Goal: Transaction & Acquisition: Purchase product/service

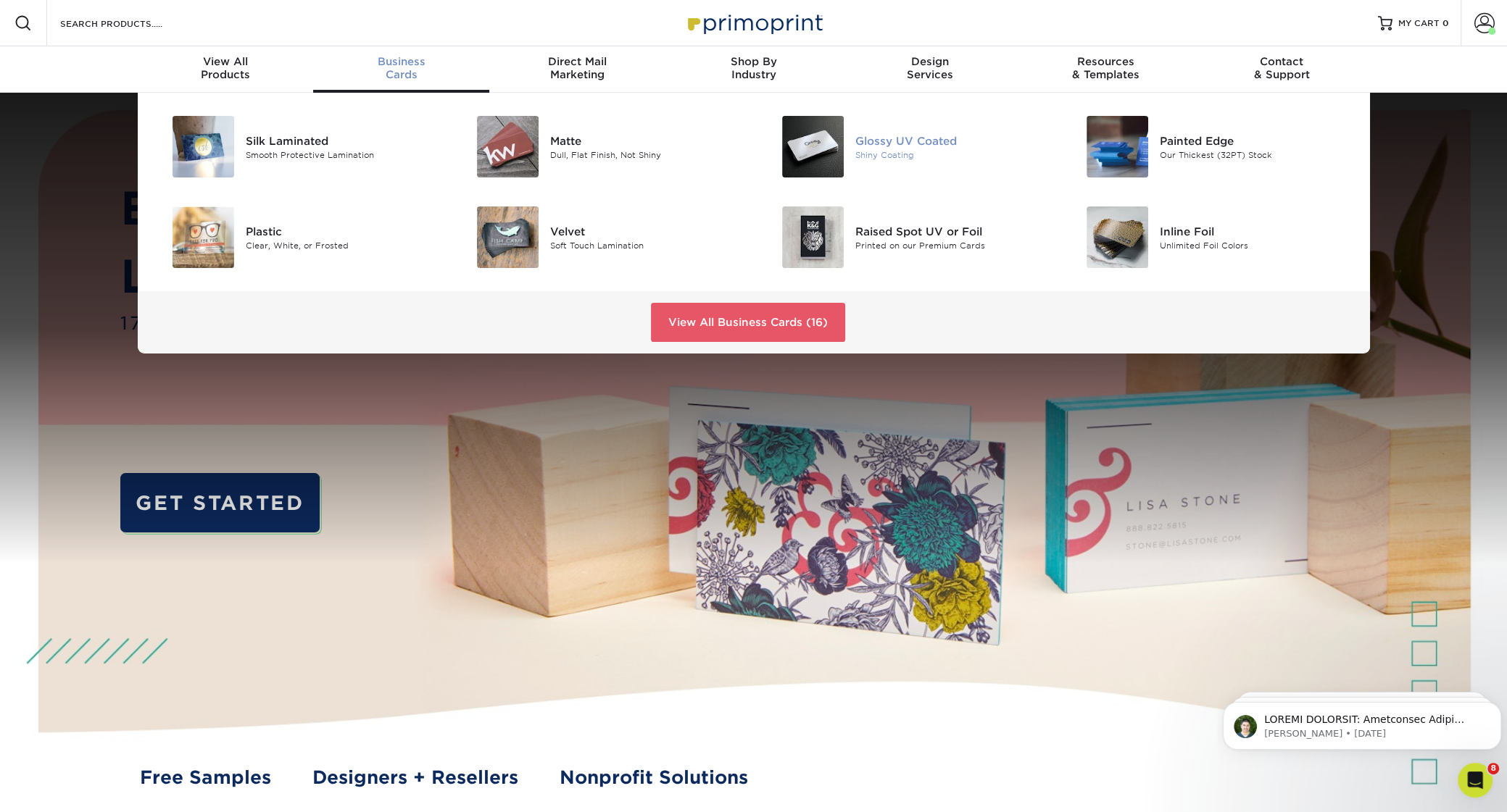
click at [819, 132] on img at bounding box center [812, 146] width 62 height 62
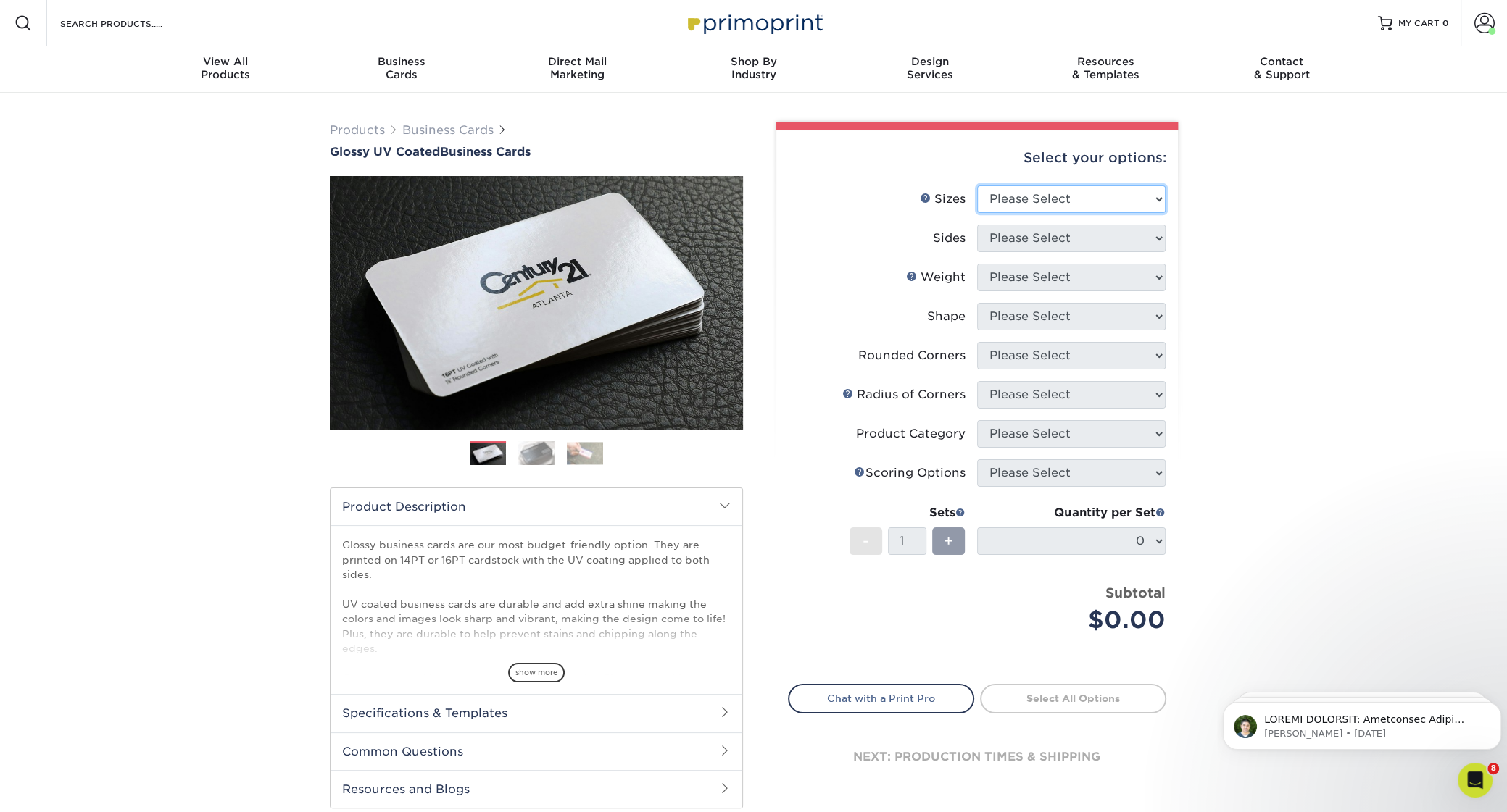
select select "2.00x3.50"
click option "2" x 3.5" - Standard" at bounding box center [0, 0] width 0 height 0
click at [977, 225] on select "Please Select Print Both Sides Print Front Only" at bounding box center [1071, 239] width 188 height 28
select select "13abbda7-1d64-4f25-8bb2-c179b224825d"
click at [977, 264] on select "Please Select 16PT 14PT" at bounding box center [1071, 277] width 188 height 28
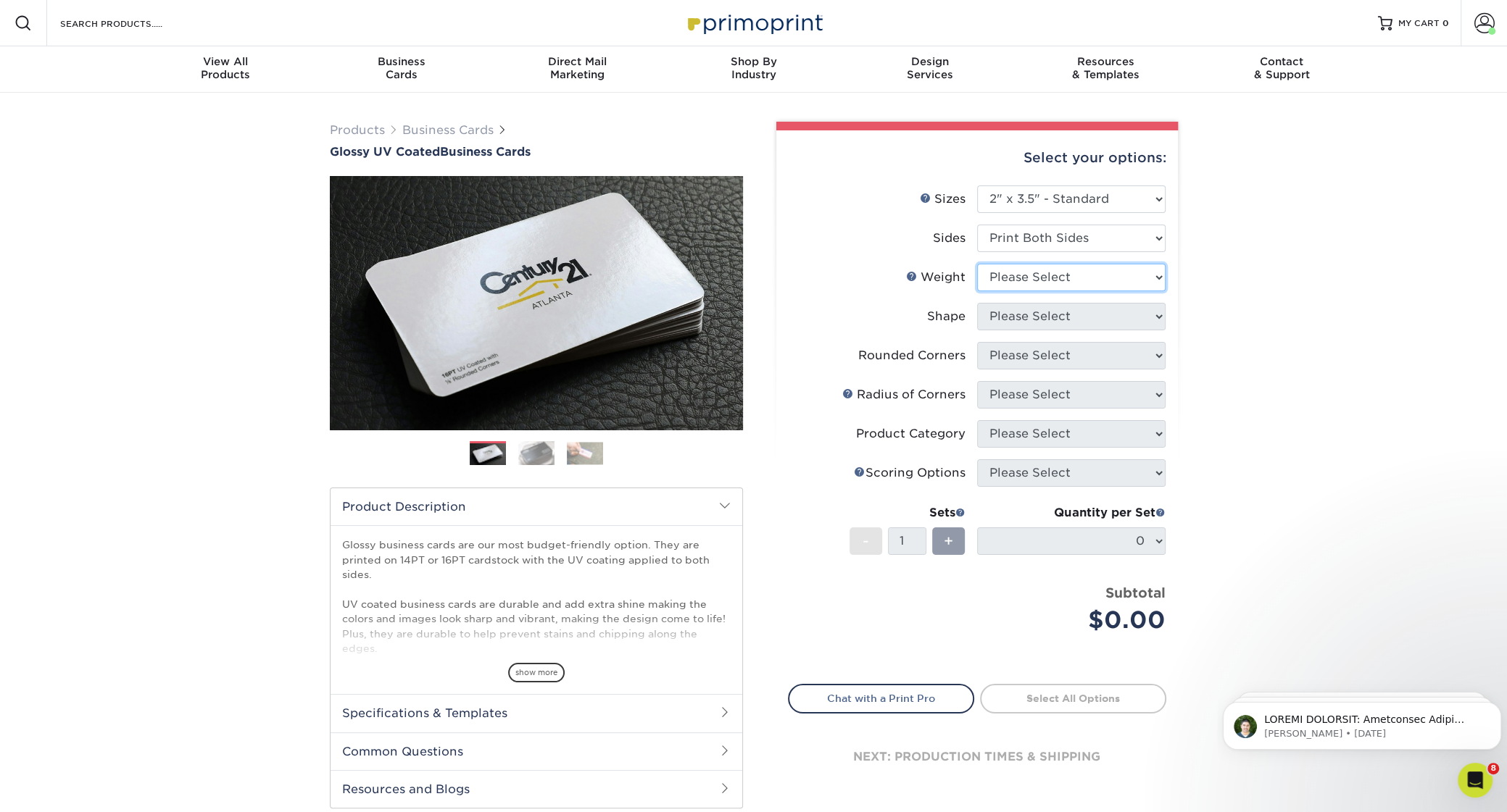
select select "14PT"
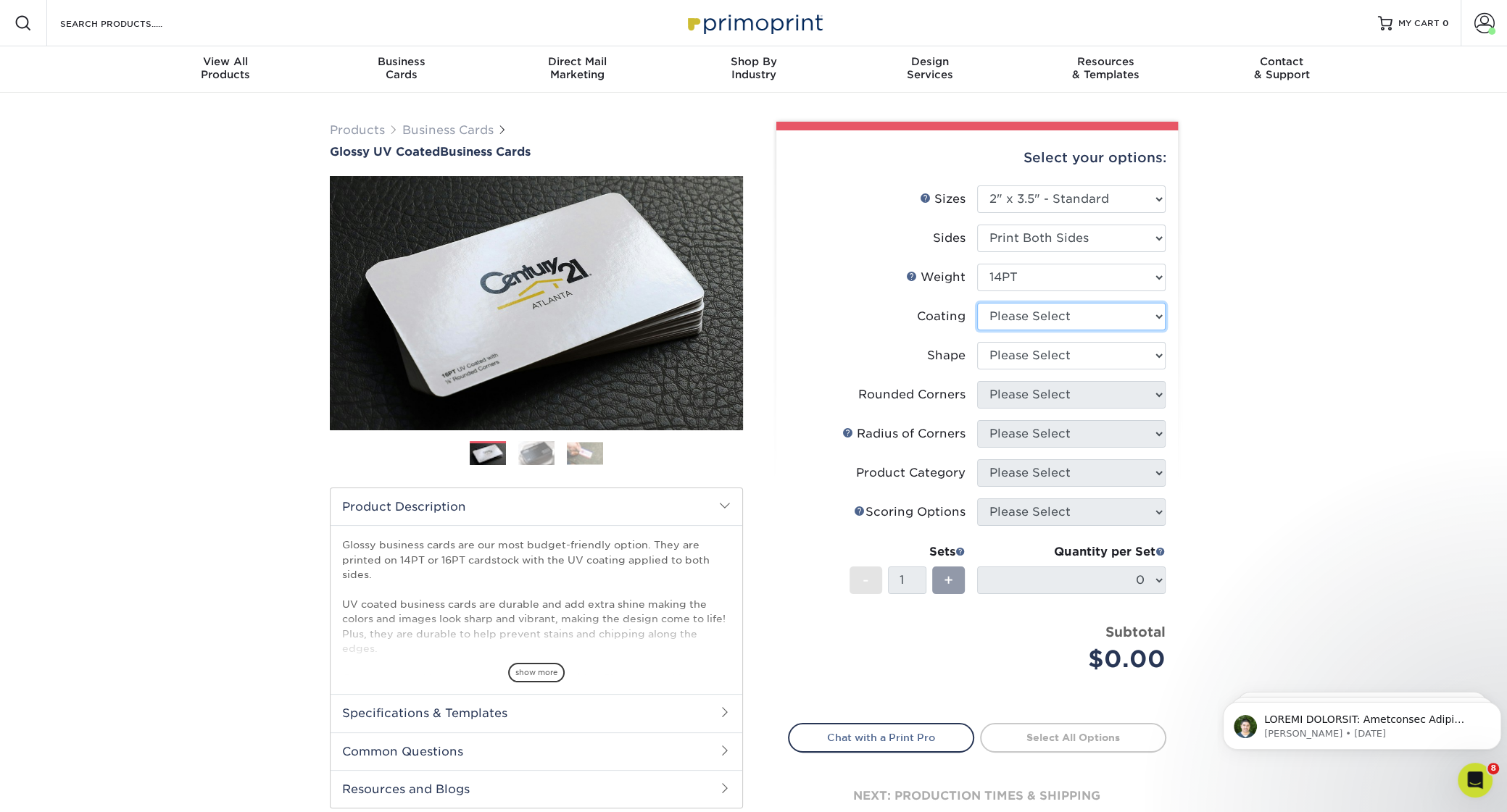
click at [977, 303] on select at bounding box center [1071, 317] width 188 height 28
select select "1e8116af-acfc-44b1-83dc-8181aa338834"
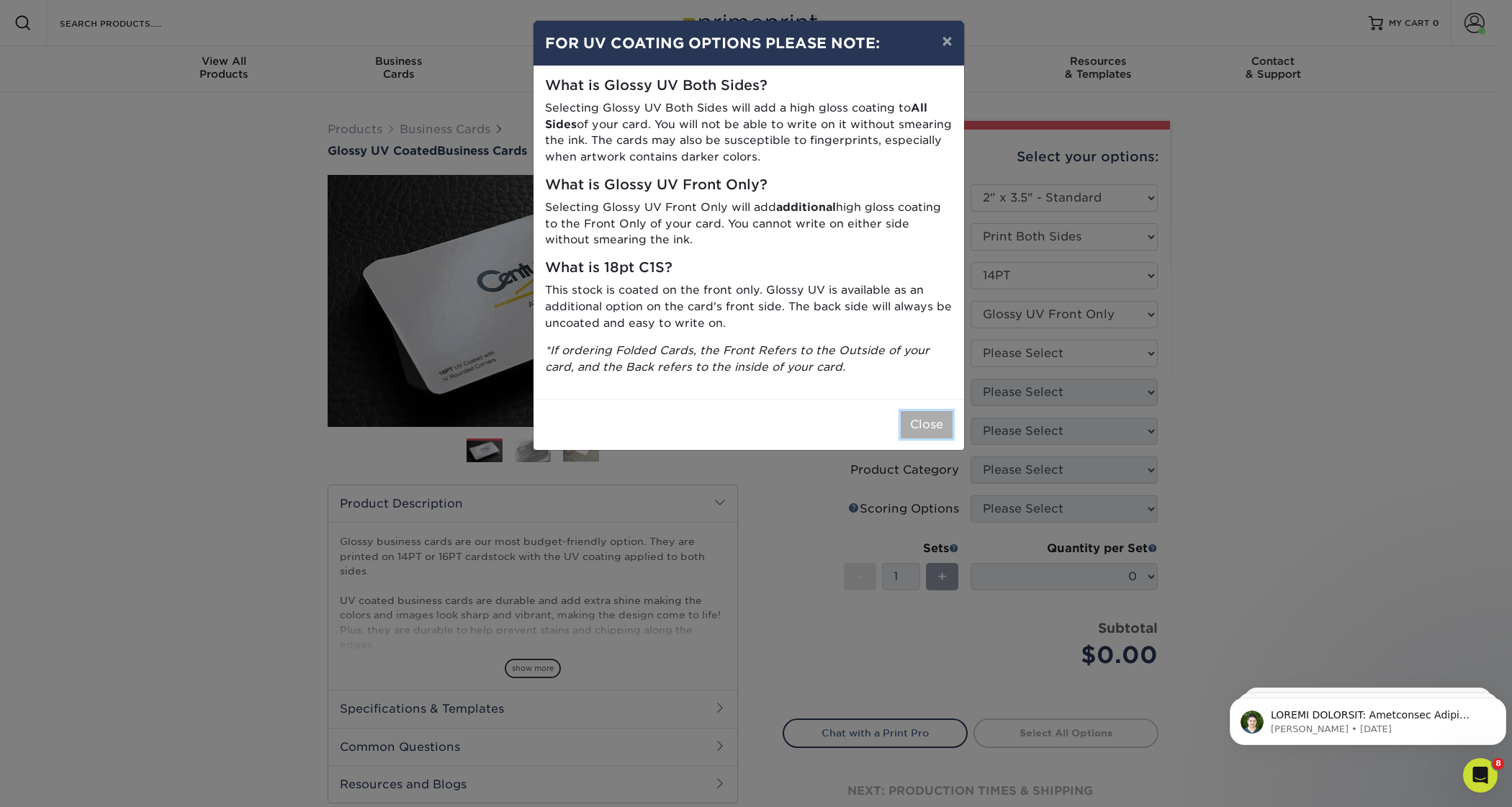
click at [932, 431] on button "Close" at bounding box center [927, 424] width 52 height 27
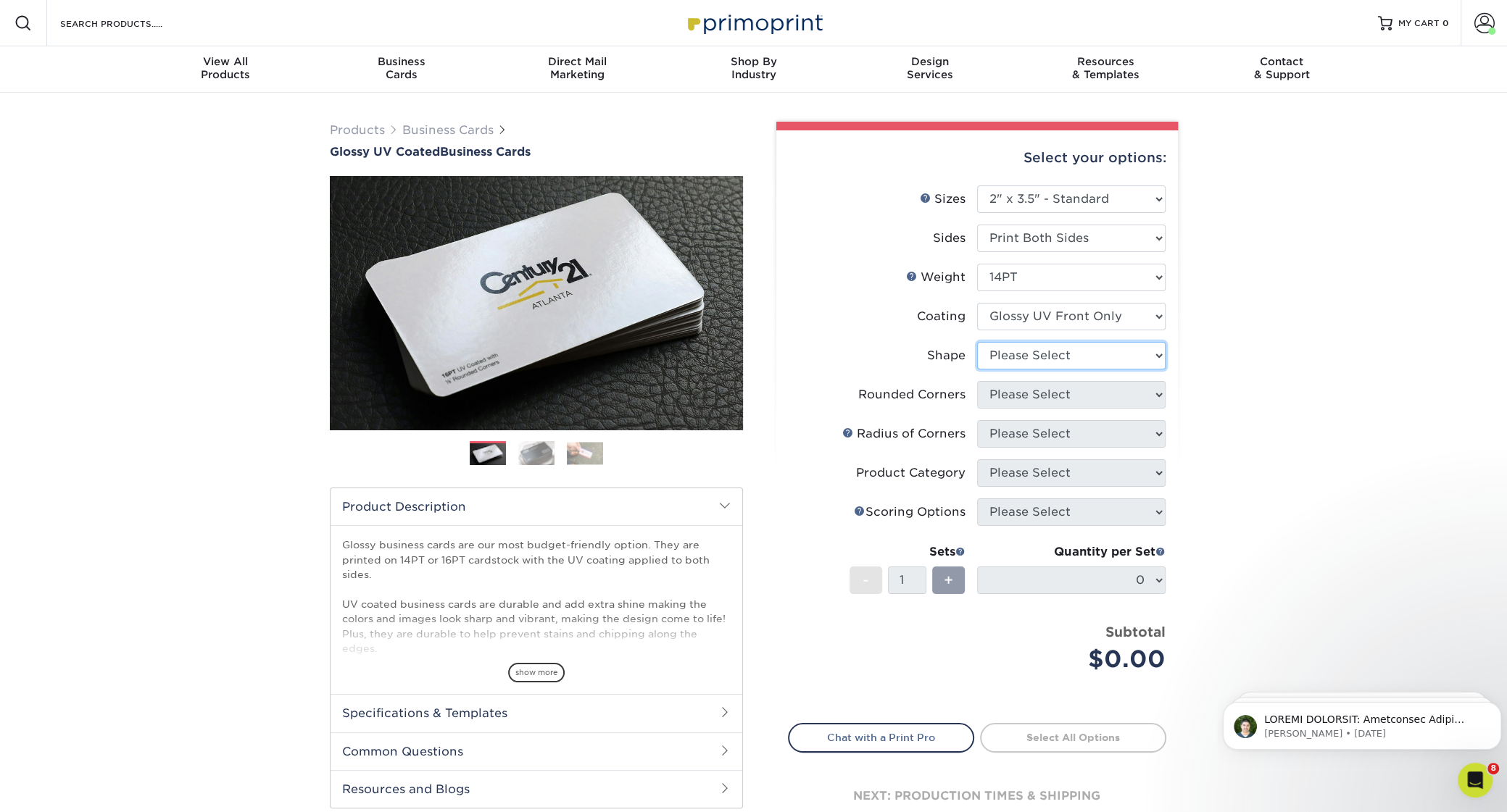
click at [977, 342] on select "Please Select Standard" at bounding box center [1071, 355] width 188 height 28
select select "standard"
click at [977, 381] on select "Please Select Yes - Round 2 Corners Yes - Round 4 Corners No" at bounding box center [1071, 395] width 188 height 28
select select "0"
click option "No" at bounding box center [0, 0] width 0 height 0
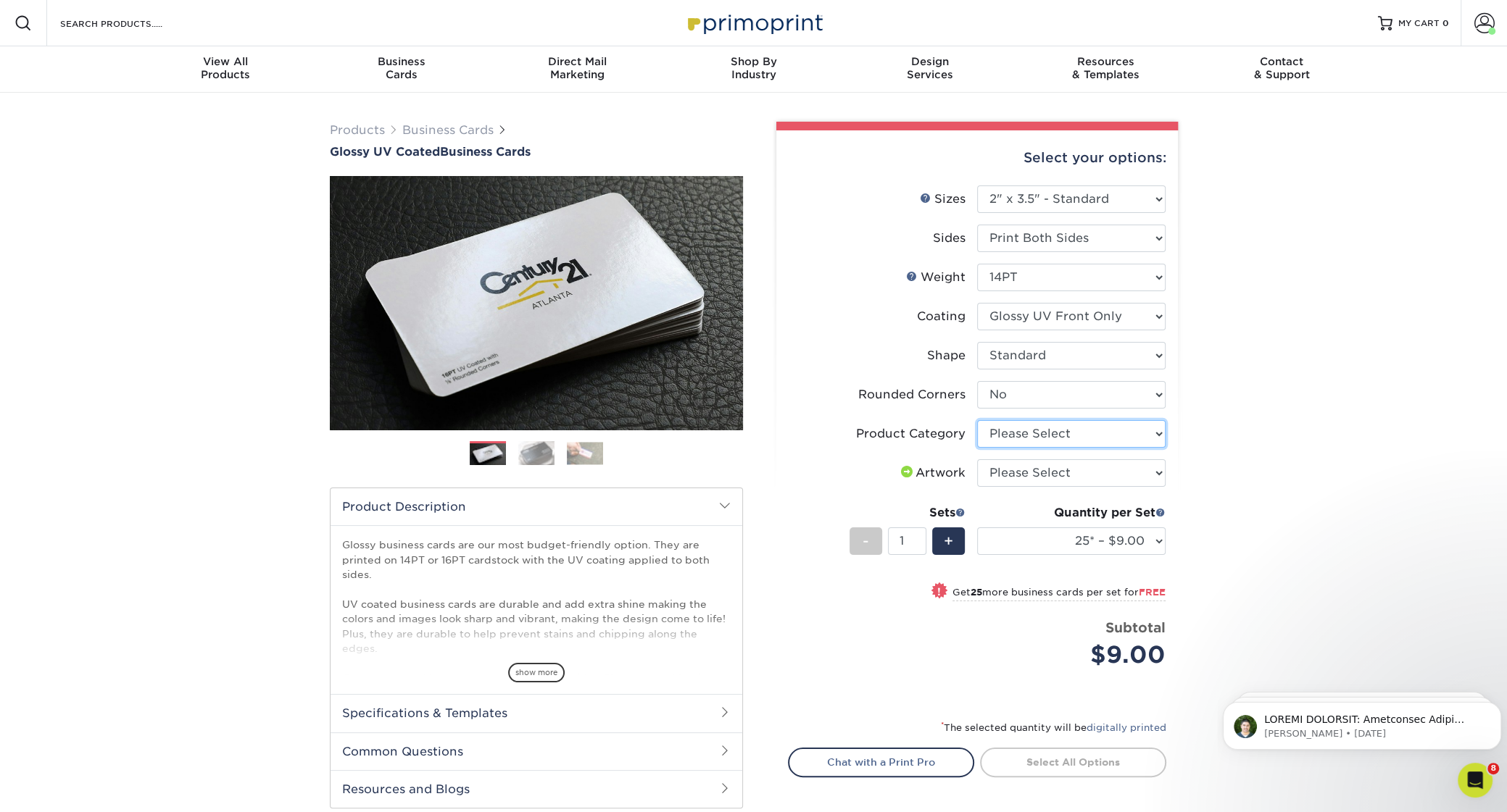
click at [977, 420] on select "Please Select Business Cards" at bounding box center [1071, 434] width 188 height 28
select select "3b5148f1-0588-4f88-a218-97bcfdce65c1"
click option "Business Cards" at bounding box center [0, 0] width 0 height 0
click at [977, 459] on select "Please Select I will upload files I need a design - $100" at bounding box center [1071, 473] width 188 height 28
select select "upload"
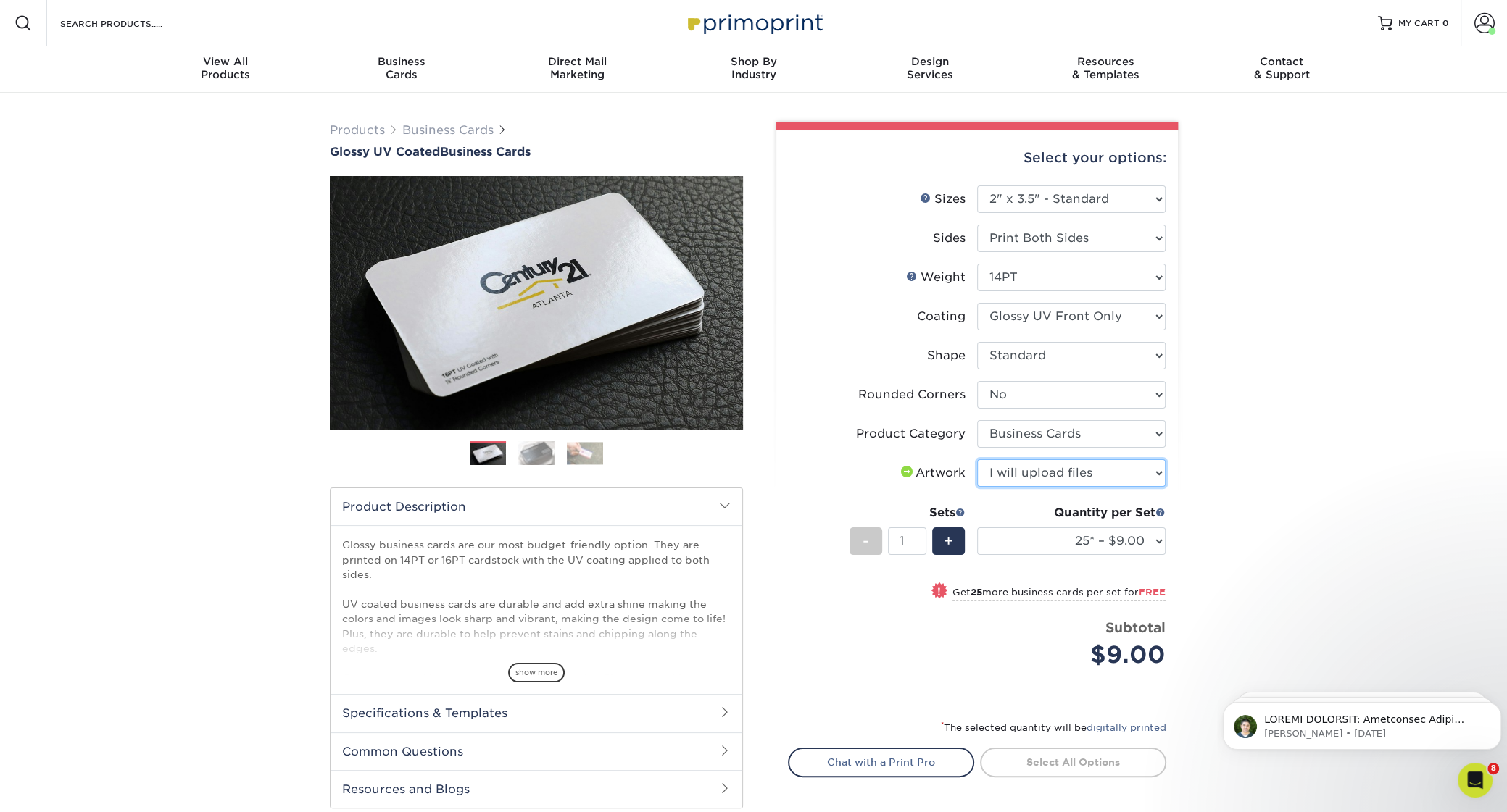
click option "I will upload files" at bounding box center [0, 0] width 0 height 0
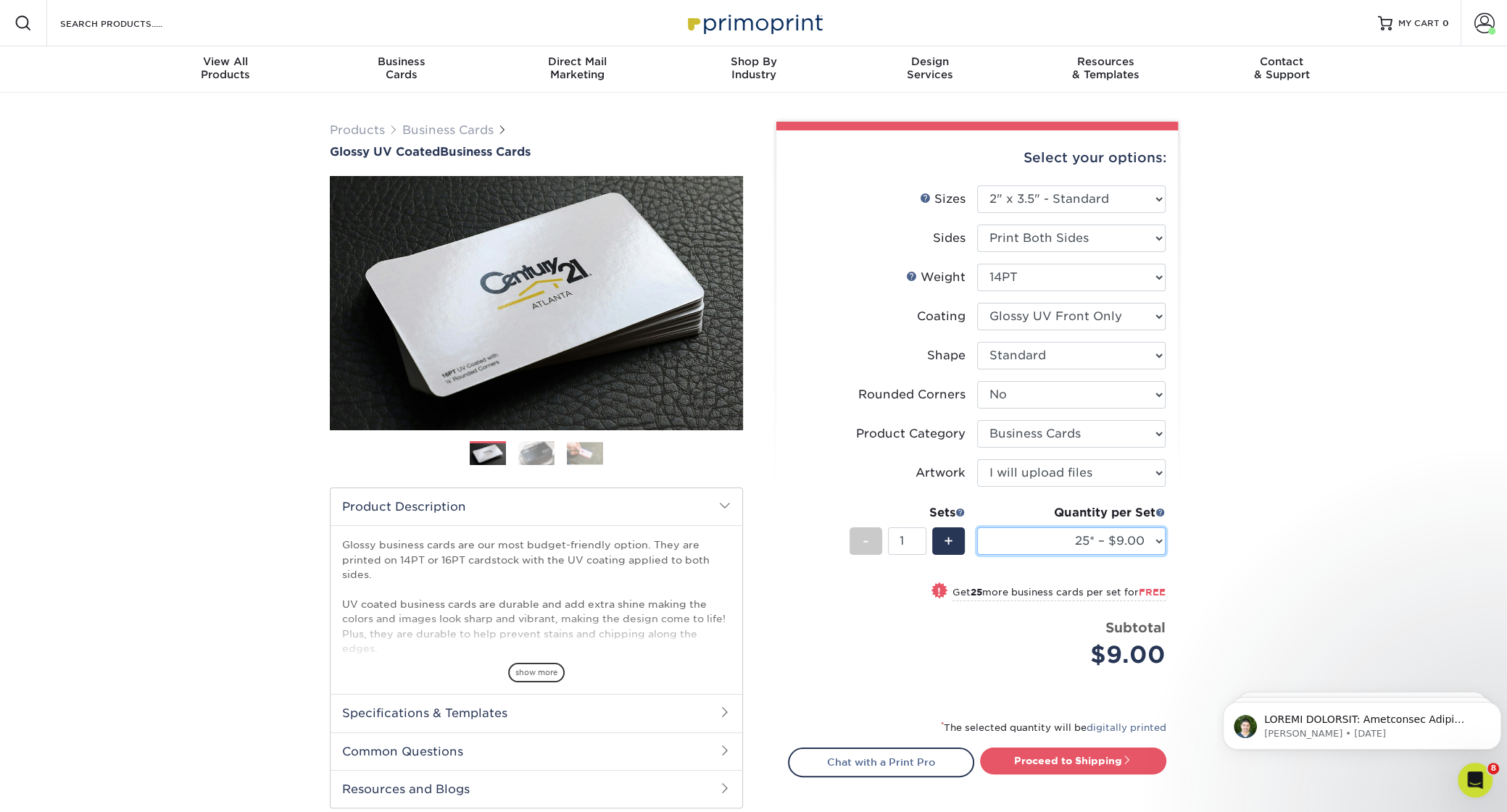
click at [977, 527] on select "25* – $9.00 50* – $9.00 100* – $9.00 250* – $17.00 500 – $33.00 1000 – $42.00 2…" at bounding box center [1071, 541] width 188 height 28
select select "1000 – $42.00"
click option "1000 – $42.00" at bounding box center [0, 0] width 0 height 0
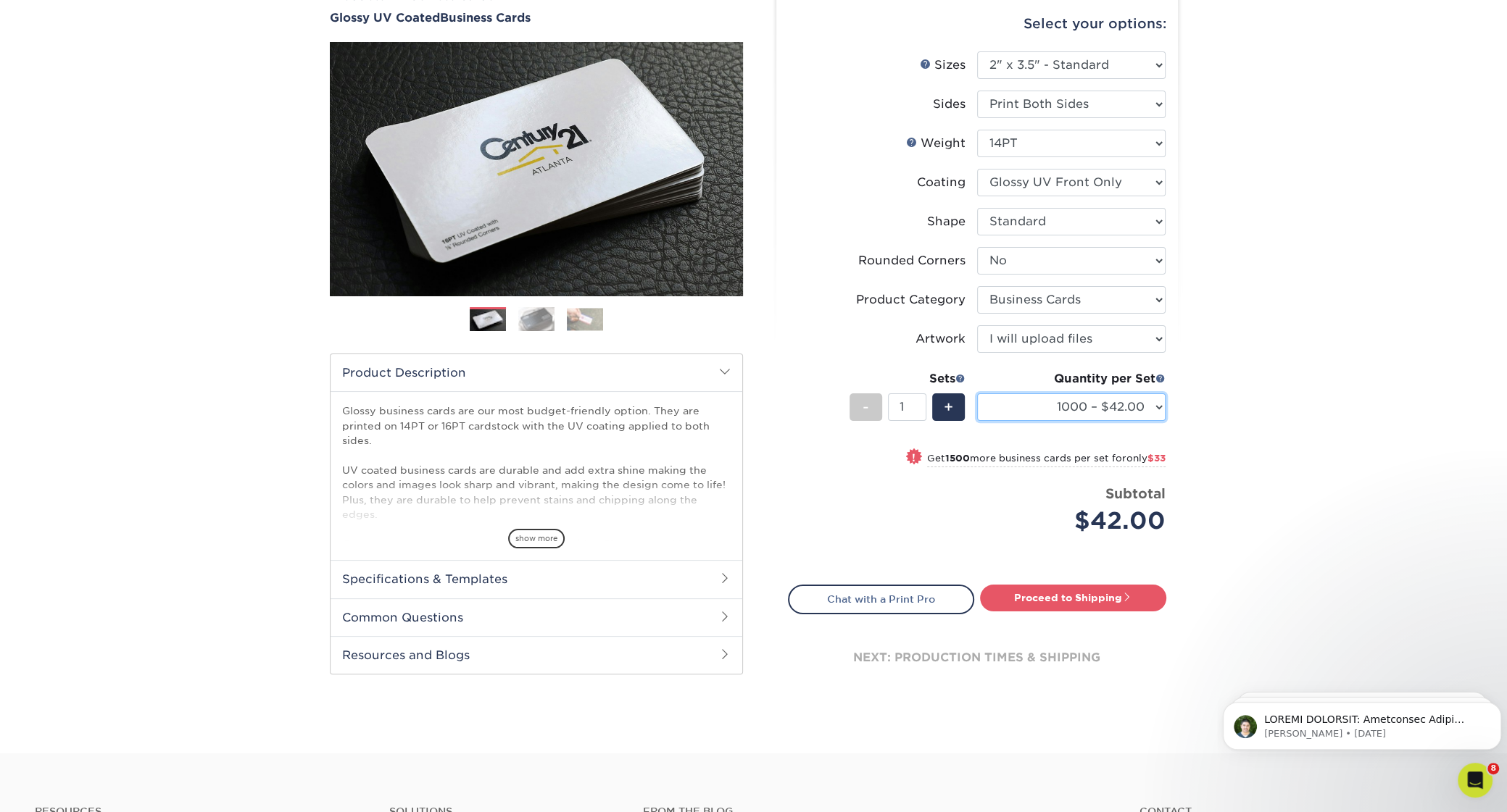
scroll to position [152, 0]
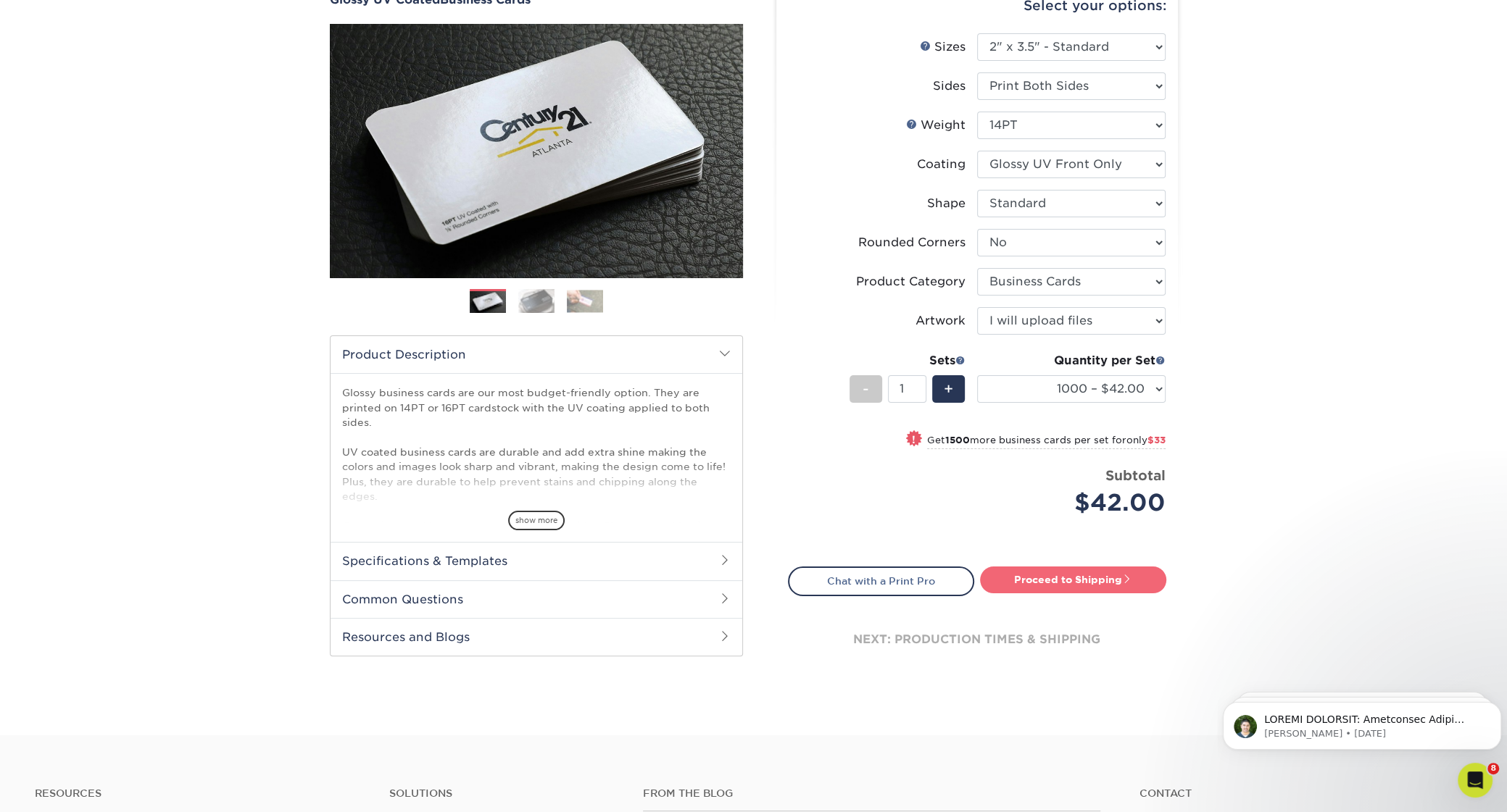
click at [1135, 572] on link "Proceed to Shipping" at bounding box center [1072, 580] width 187 height 26
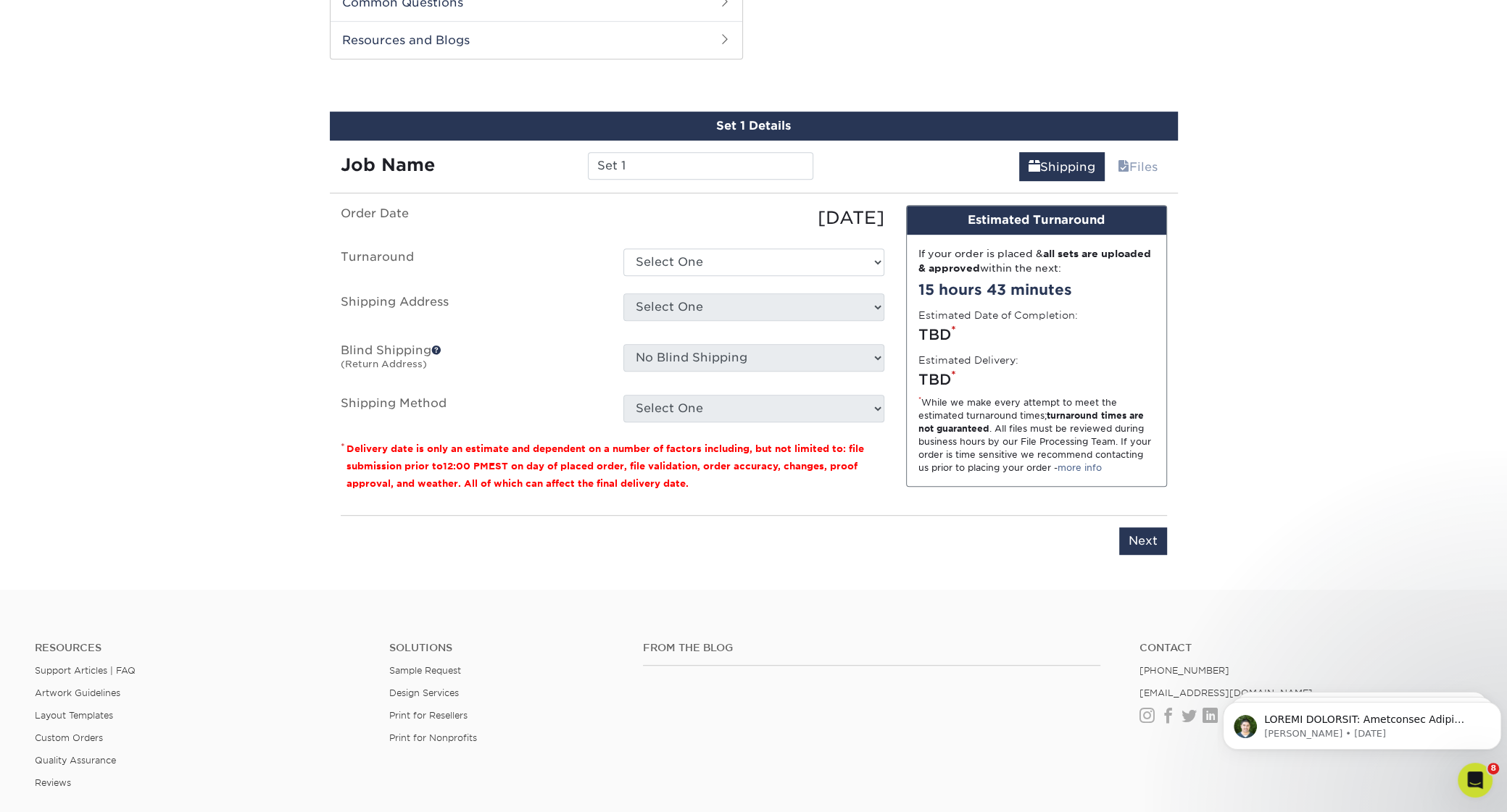
scroll to position [755, 0]
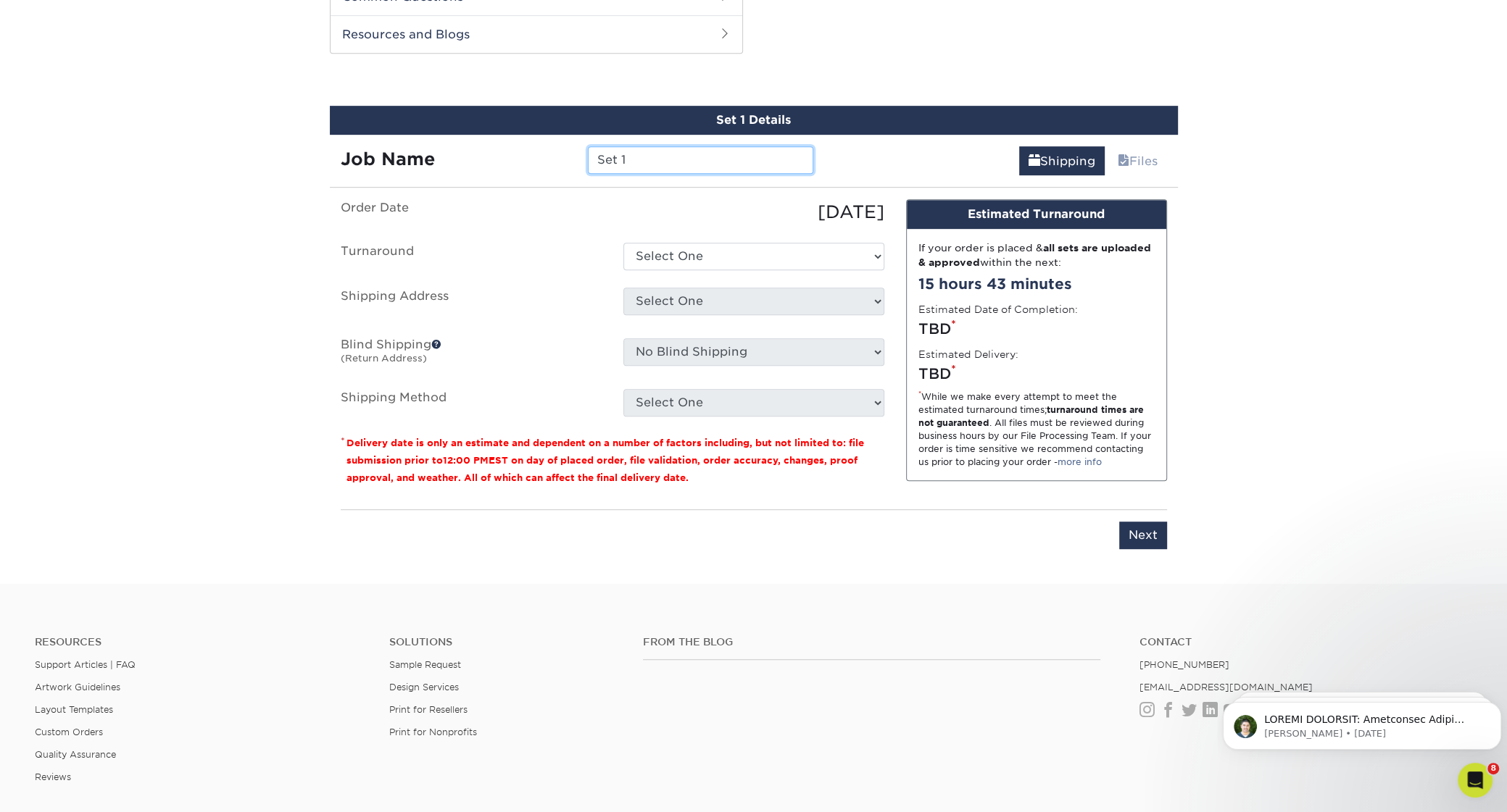
click at [756, 166] on input "Set 1" at bounding box center [700, 160] width 225 height 28
click at [648, 145] on div "Job Name Set 1" at bounding box center [577, 155] width 495 height 40
click at [643, 160] on input "Set 1" at bounding box center [700, 160] width 225 height 28
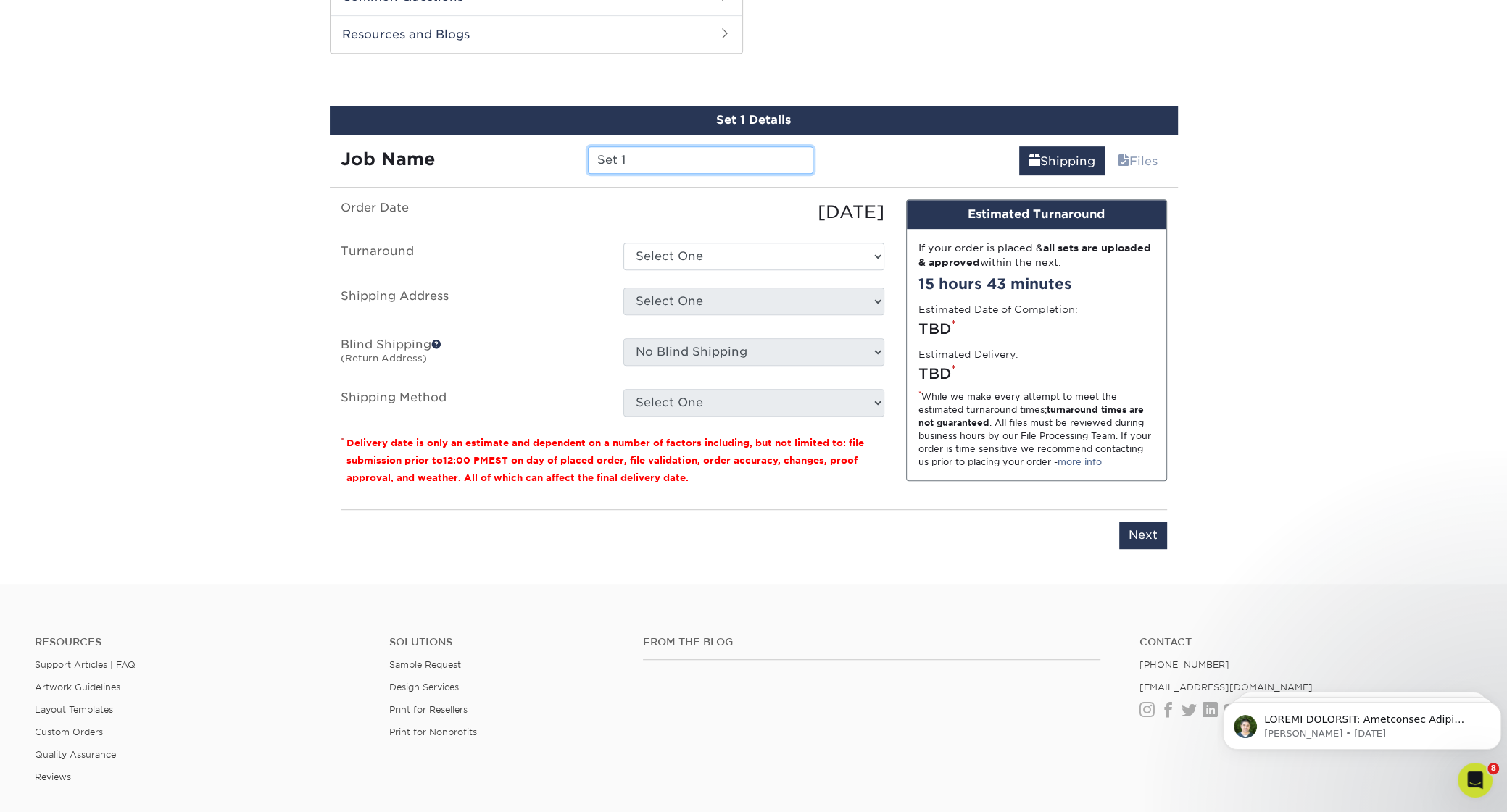
click at [643, 160] on input "Set 1" at bounding box center [700, 160] width 225 height 28
click at [641, 160] on input "Set 1" at bounding box center [700, 160] width 225 height 28
type input "limpieza cards"
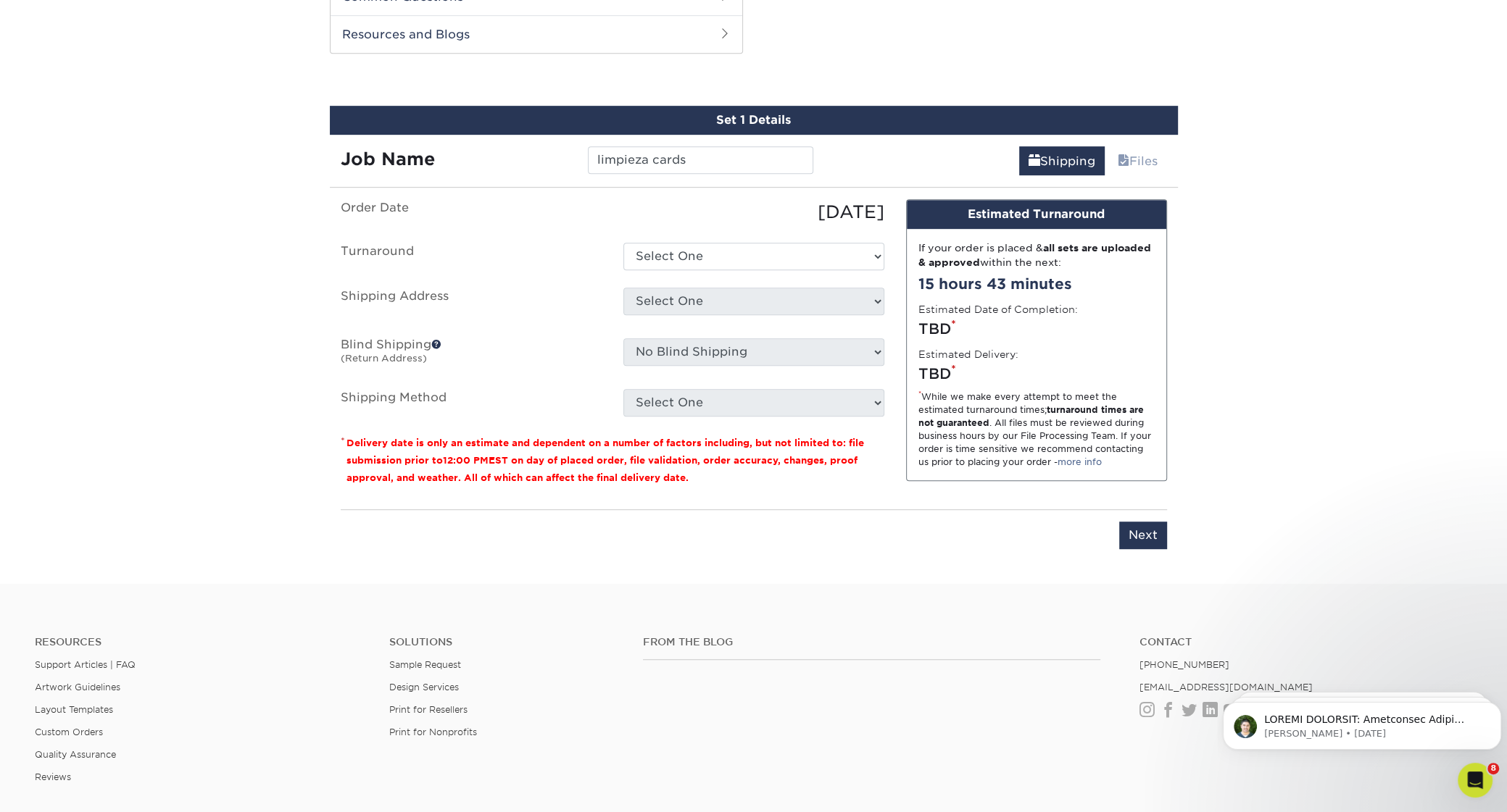
click at [830, 236] on ul "Order Date 09/17/2025 Turnaround Select One 2-4 Business Days 2 Day Next Busine…" at bounding box center [613, 308] width 544 height 218
click at [623, 242] on select "Select One 2-4 Business Days 2 Day Next Business Day" at bounding box center [754, 256] width 261 height 28
select select "4ec78deb-be4f-42c8-87f5-e41bd7020b1d"
click option "2-4 Business Days" at bounding box center [0, 0] width 0 height 0
click at [623, 288] on select "Select One 209Kings Home 925 TINT SHOP pro wash + Add New Address" at bounding box center [754, 301] width 261 height 28
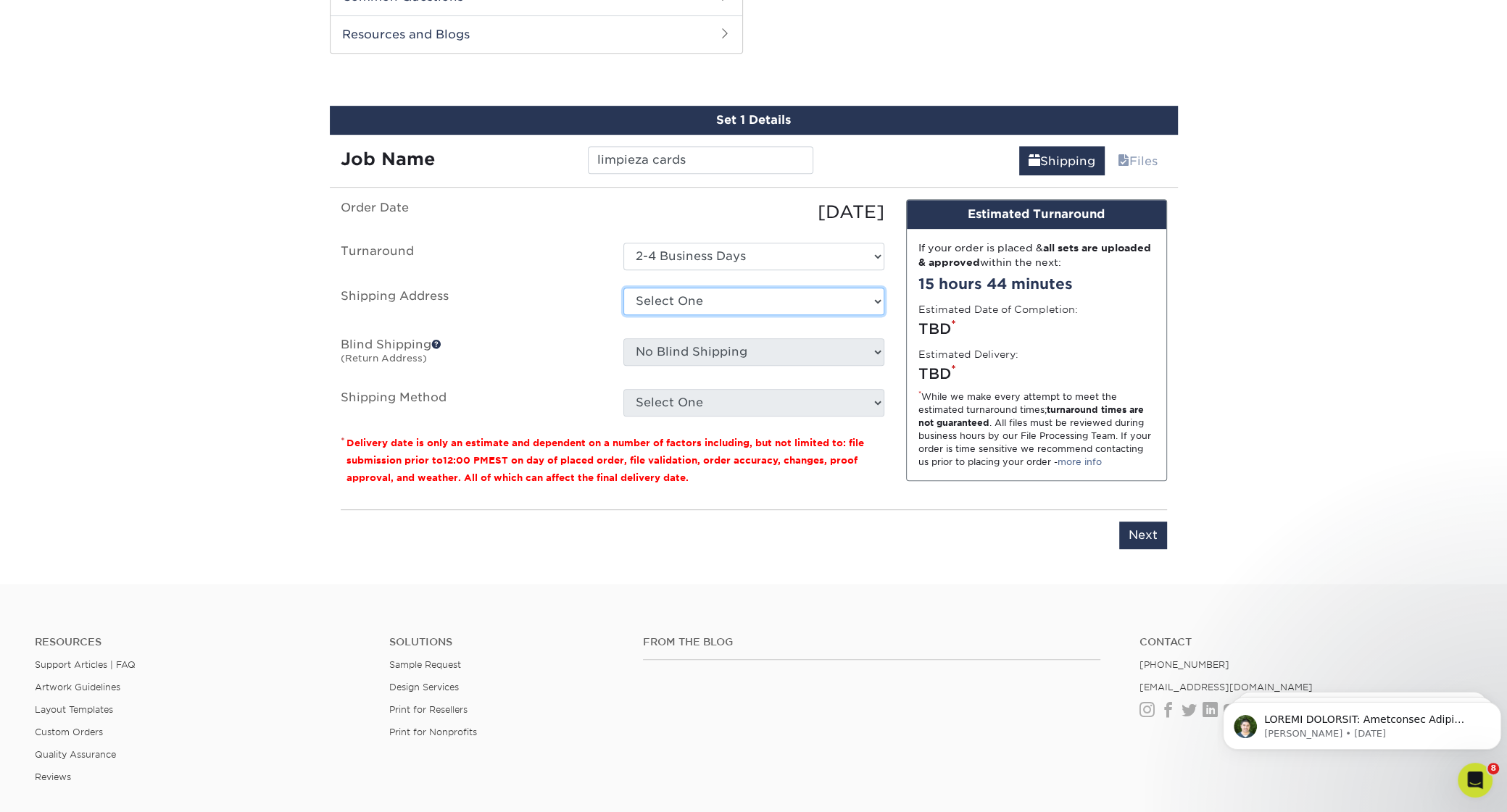
select select "newaddress"
click option "+ Add New Address" at bounding box center [0, 0] width 0 height 0
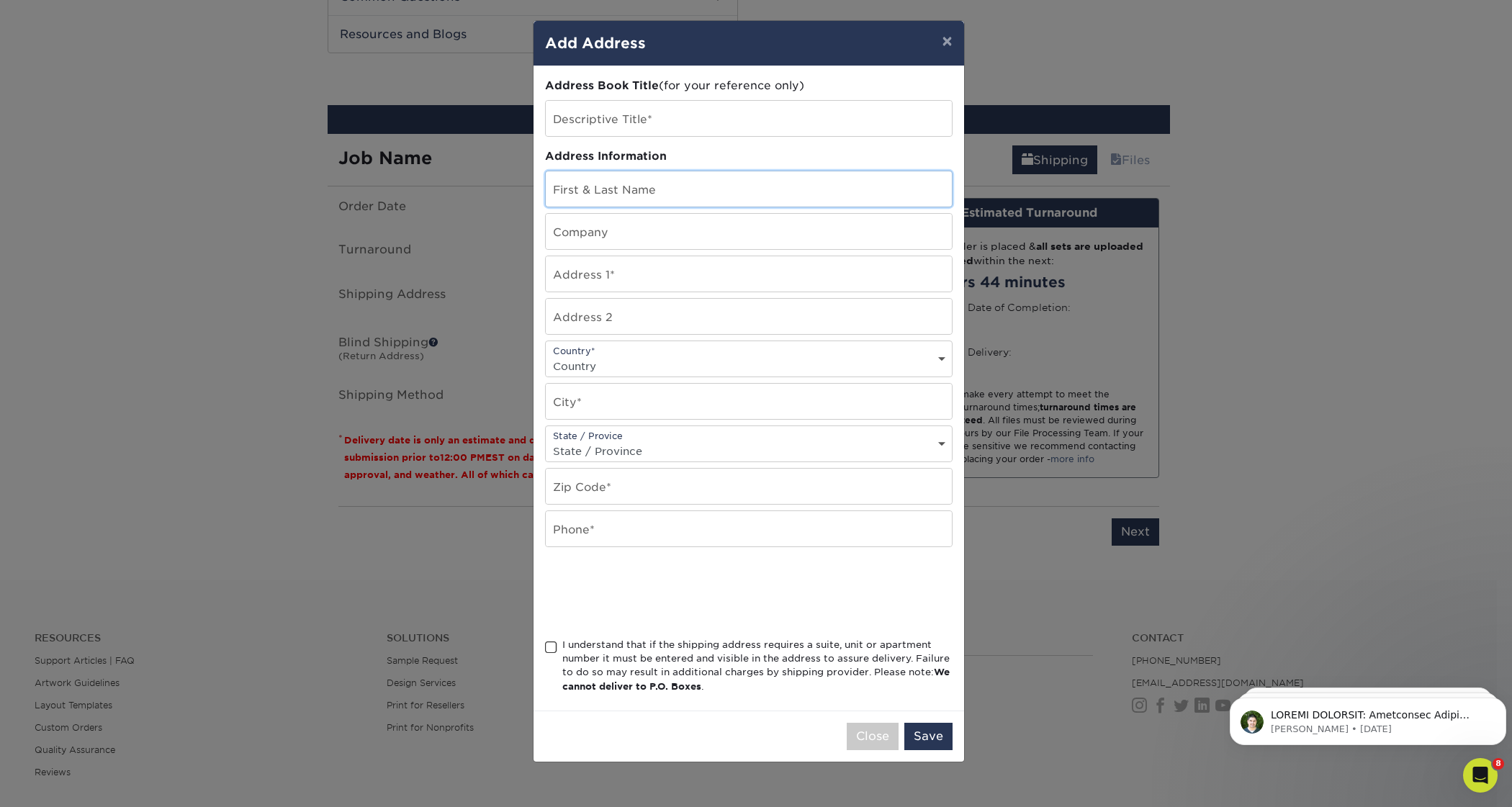
click at [665, 197] on input "text" at bounding box center [749, 189] width 406 height 36
type input "[PERSON_NAME]"
click at [536, 325] on div "Address Book Title (for your reference only) Descriptive Title* Address Informa…" at bounding box center [749, 389] width 431 height 645
click at [653, 240] on input "text" at bounding box center [749, 231] width 406 height 36
type input "209 Kings LLC"
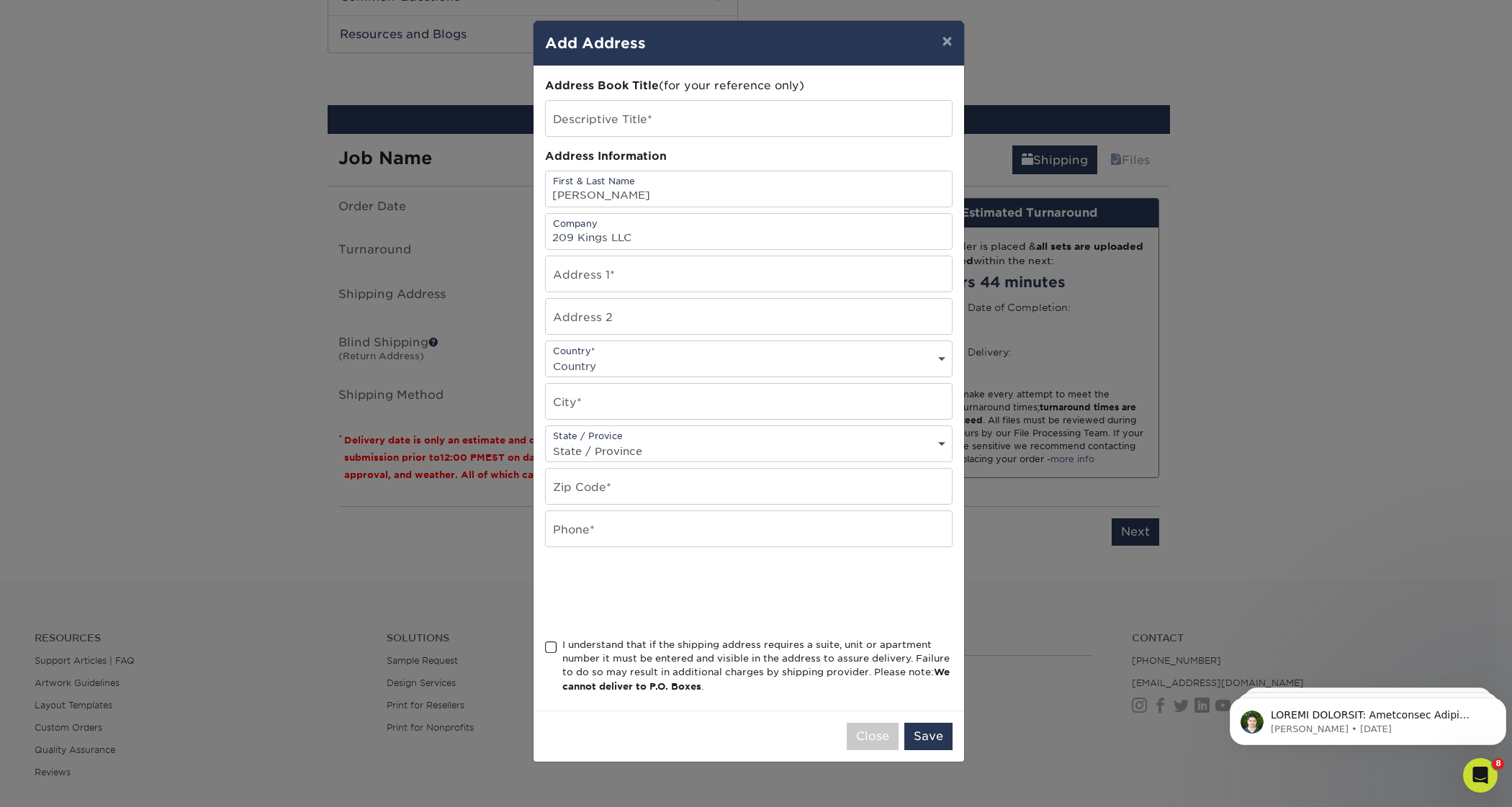
click at [959, 342] on div "Address Book Title (for your reference only) Descriptive Title* Address Informa…" at bounding box center [749, 389] width 431 height 645
click at [762, 291] on input "text" at bounding box center [749, 274] width 406 height 36
type input "290 carlton ave"
click at [929, 360] on div "Country* Country United States Canada ----------------------------- Afghanistan…" at bounding box center [749, 359] width 407 height 37
click at [922, 364] on select "Country United States Canada ----------------------------- Afghanistan Albania …" at bounding box center [749, 366] width 406 height 21
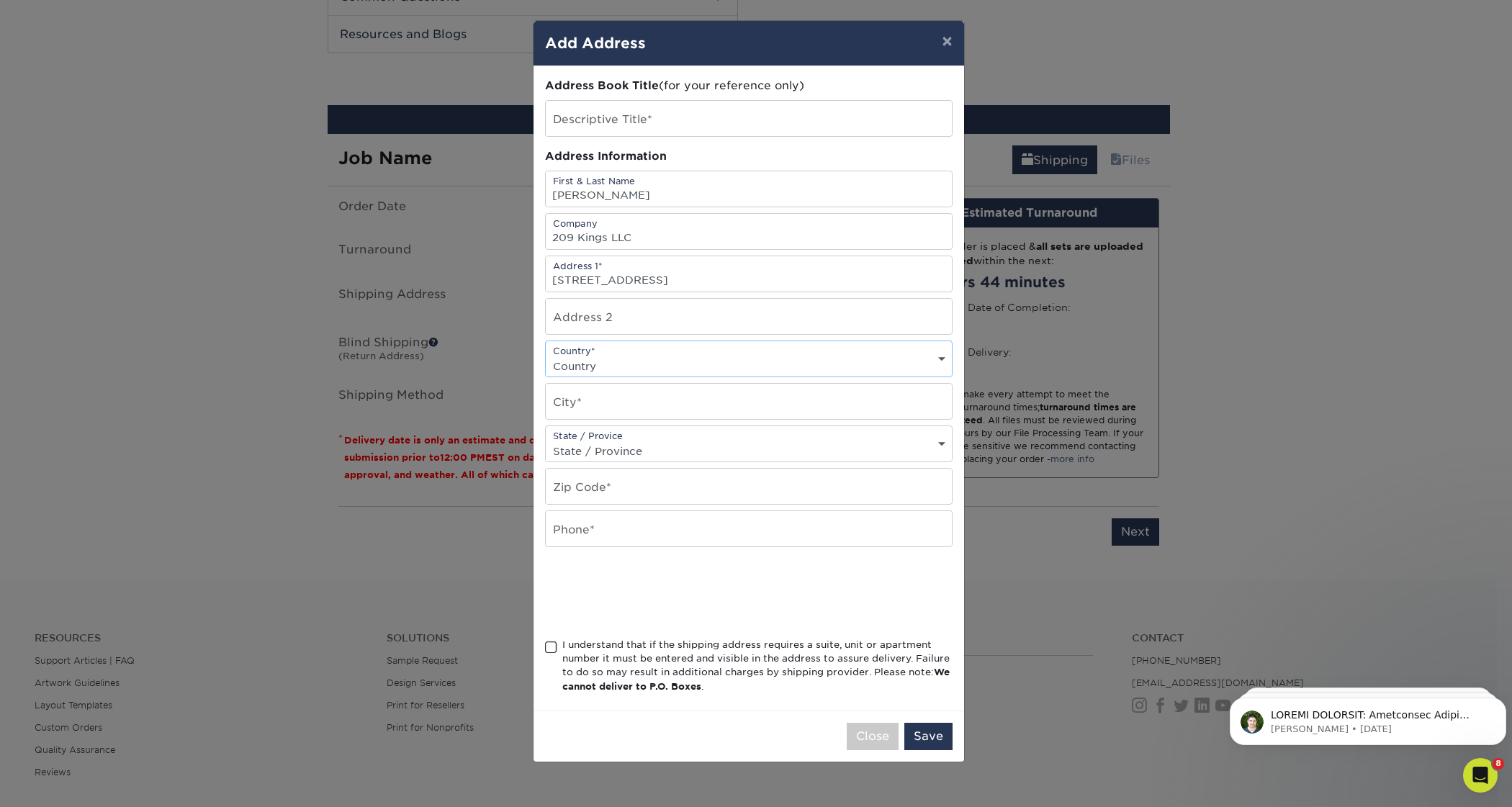
select select "US"
click option "United States" at bounding box center [0, 0] width 0 height 0
click at [918, 405] on input "text" at bounding box center [749, 401] width 406 height 36
type input "san bruno"
click at [911, 496] on input "text" at bounding box center [749, 486] width 406 height 36
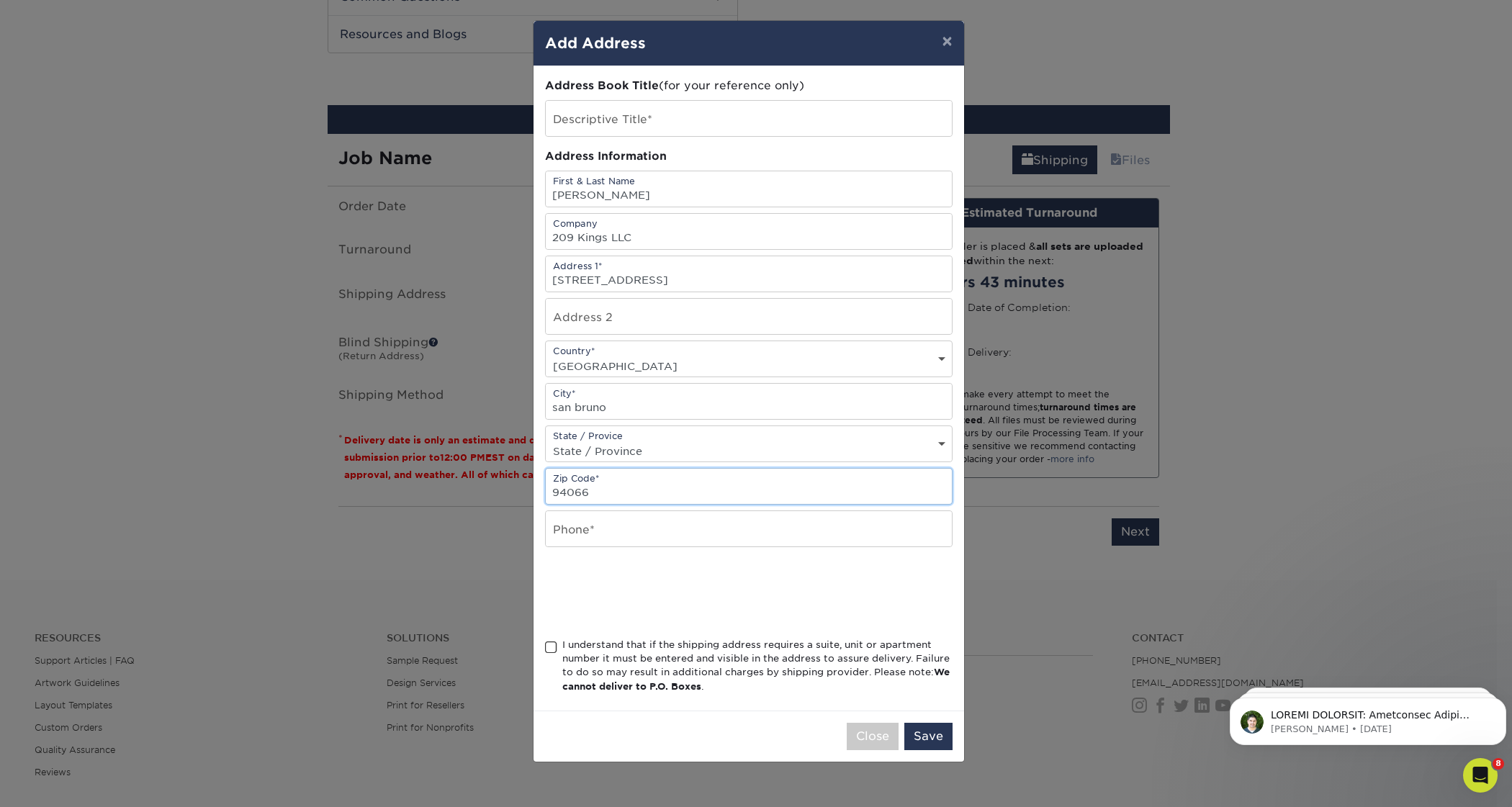
type input "94066"
drag, startPoint x: 735, startPoint y: 39, endPoint x: 926, endPoint y: 64, distance: 192.6
click at [926, 64] on div "× Add Address" at bounding box center [749, 44] width 431 height 46
click at [866, 745] on button "Close" at bounding box center [873, 737] width 52 height 27
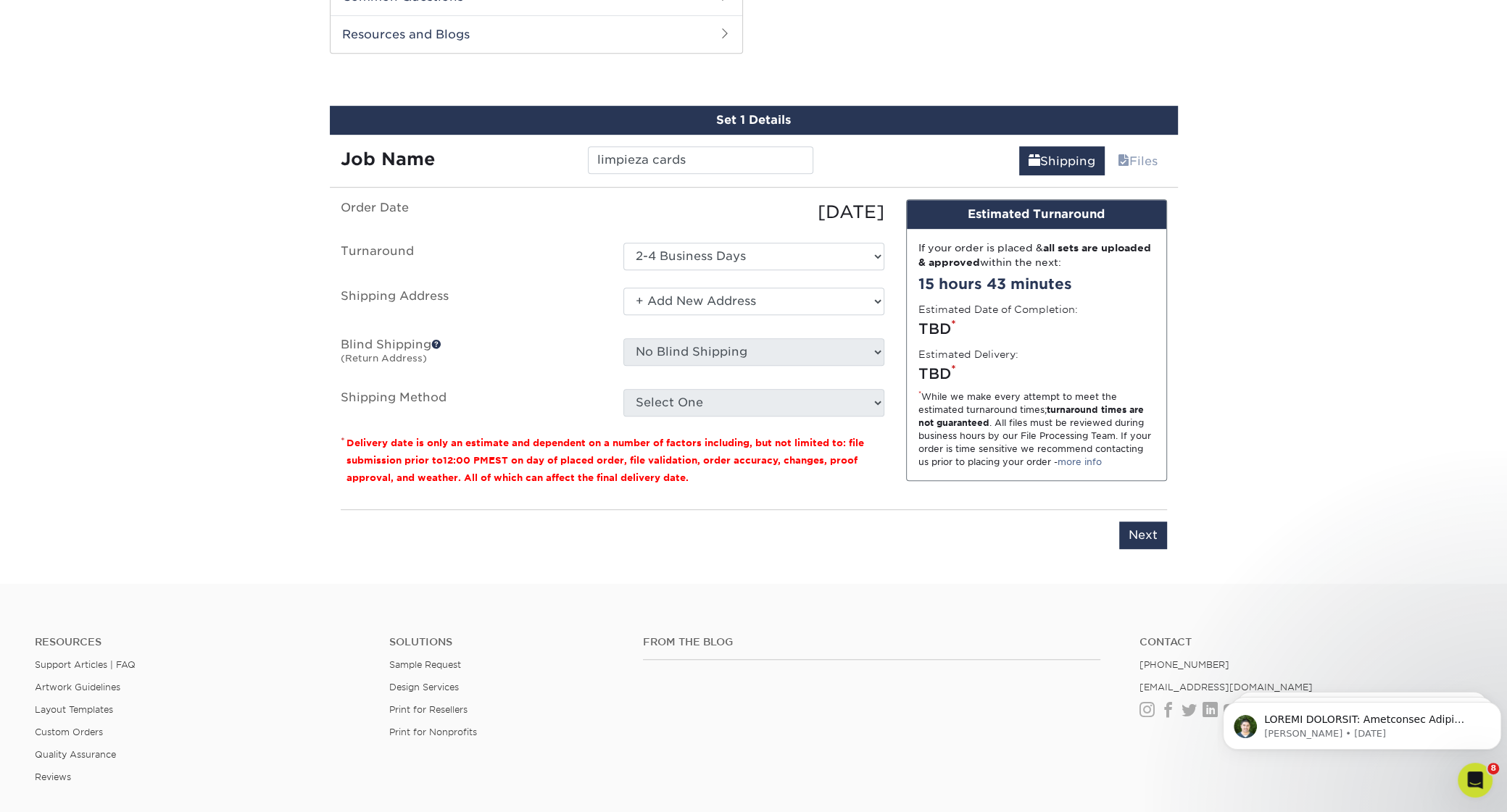
click at [623, 288] on select "Select One 209Kings Home 925 TINT SHOP pro wash + Add New Address" at bounding box center [754, 301] width 261 height 28
click option "+ Add New Address" at bounding box center [0, 0] width 0 height 0
click at [623, 288] on select "Select One 209Kings Home 925 TINT SHOP pro wash + Add New Address" at bounding box center [754, 301] width 261 height 28
click option "+ Add New Address" at bounding box center [0, 0] width 0 height 0
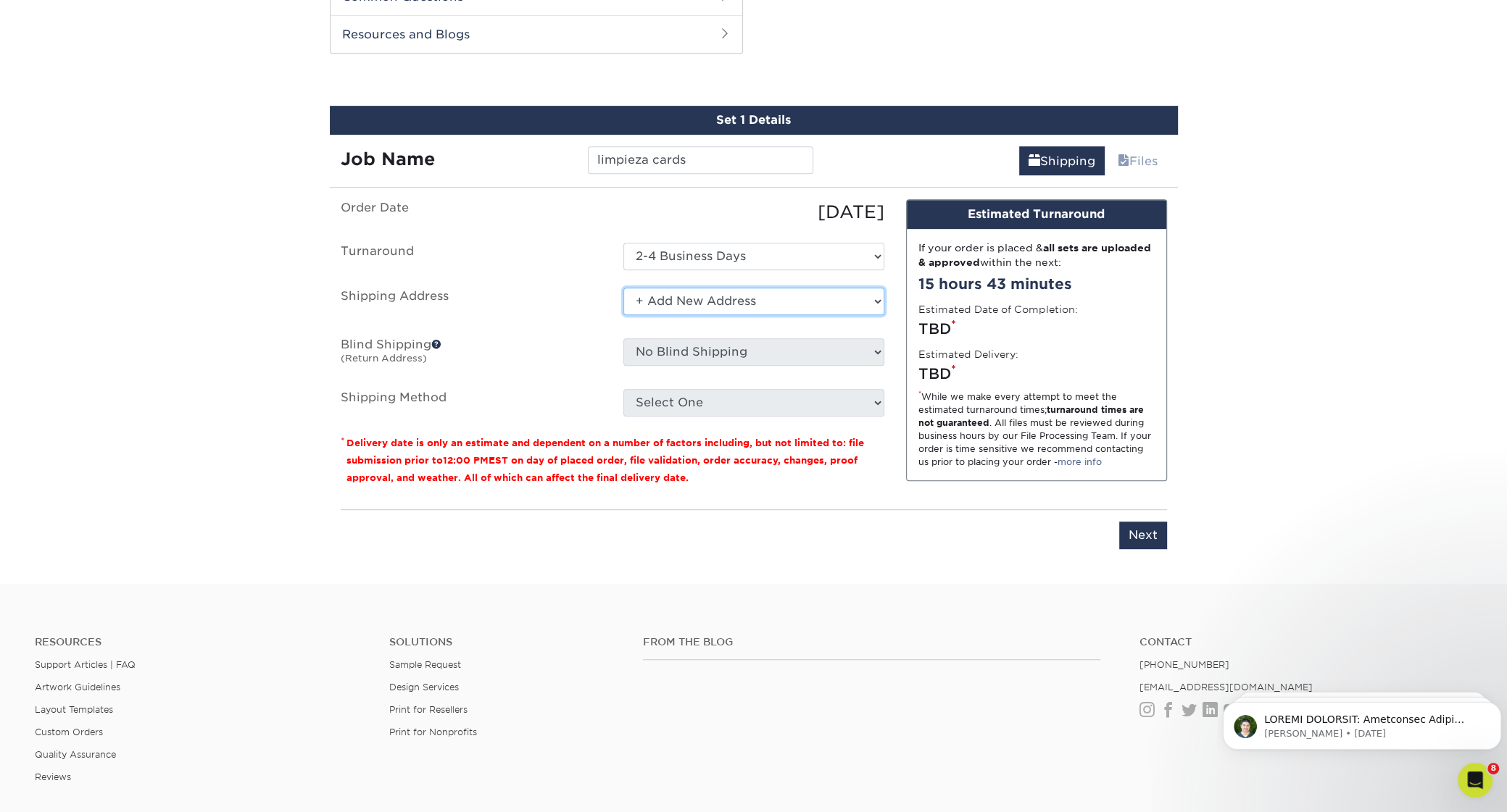
select select "197794"
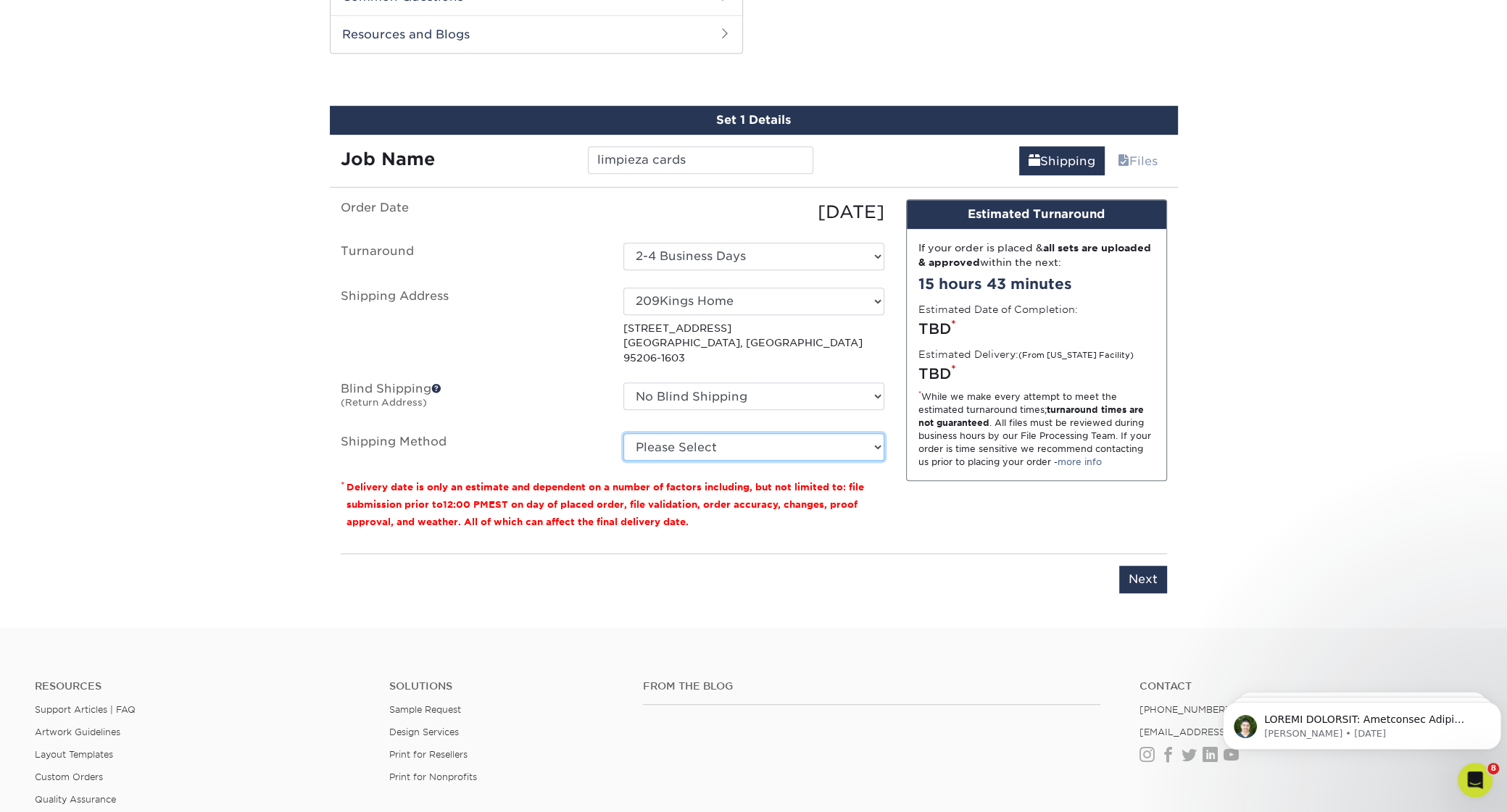
click at [623, 434] on select "Please Select Ground Shipping (+$8.96) 3 Day Shipping Service (+$15.34) 2 Day A…" at bounding box center [754, 447] width 261 height 28
select select "03"
click option "Ground Shipping (+$8.96)" at bounding box center [0, 0] width 0 height 0
click at [1137, 566] on input "Next" at bounding box center [1143, 580] width 48 height 28
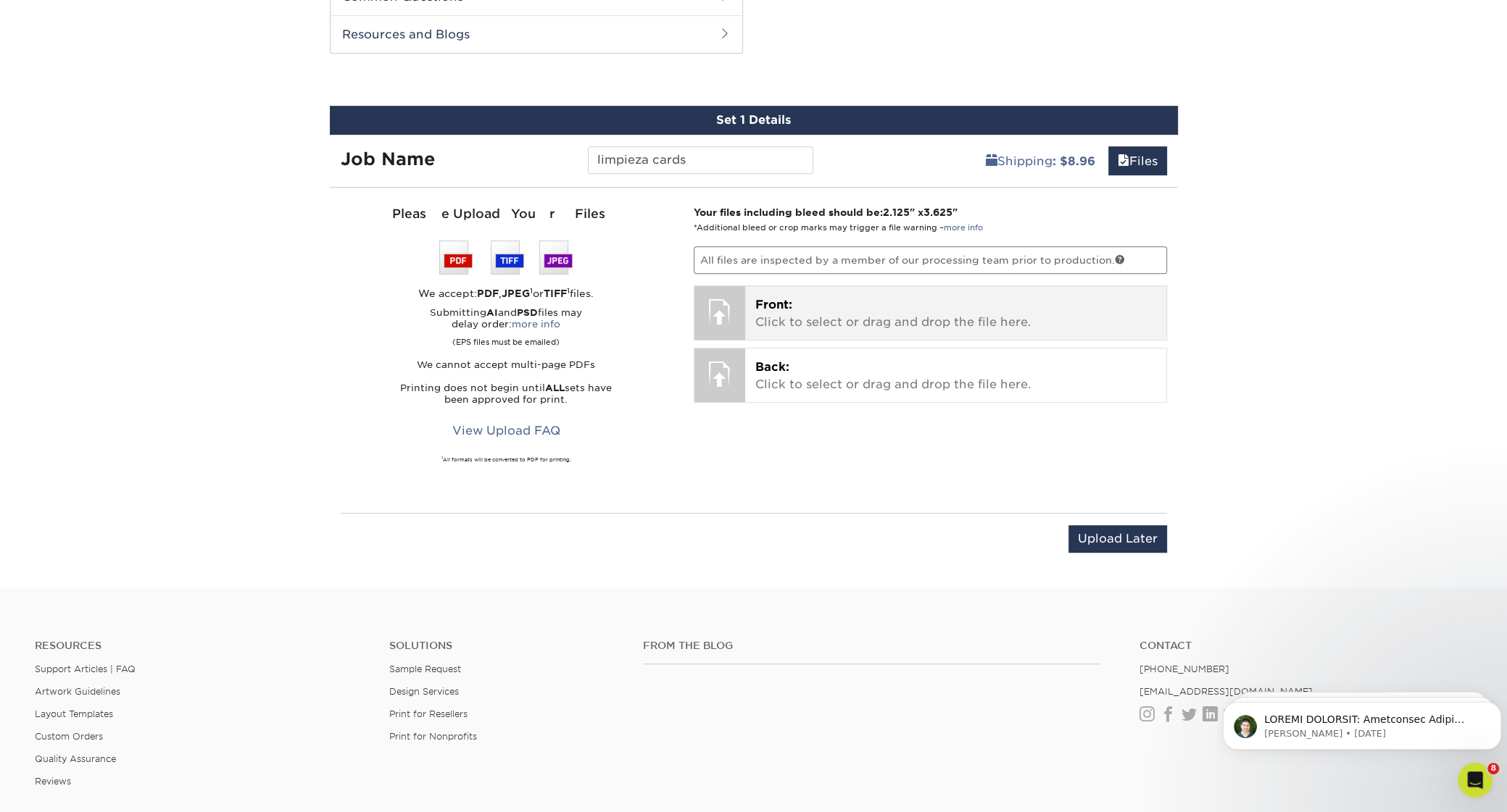
click at [865, 294] on div "Front: Click to select or drag and drop the file here. Choose file" at bounding box center [956, 313] width 421 height 53
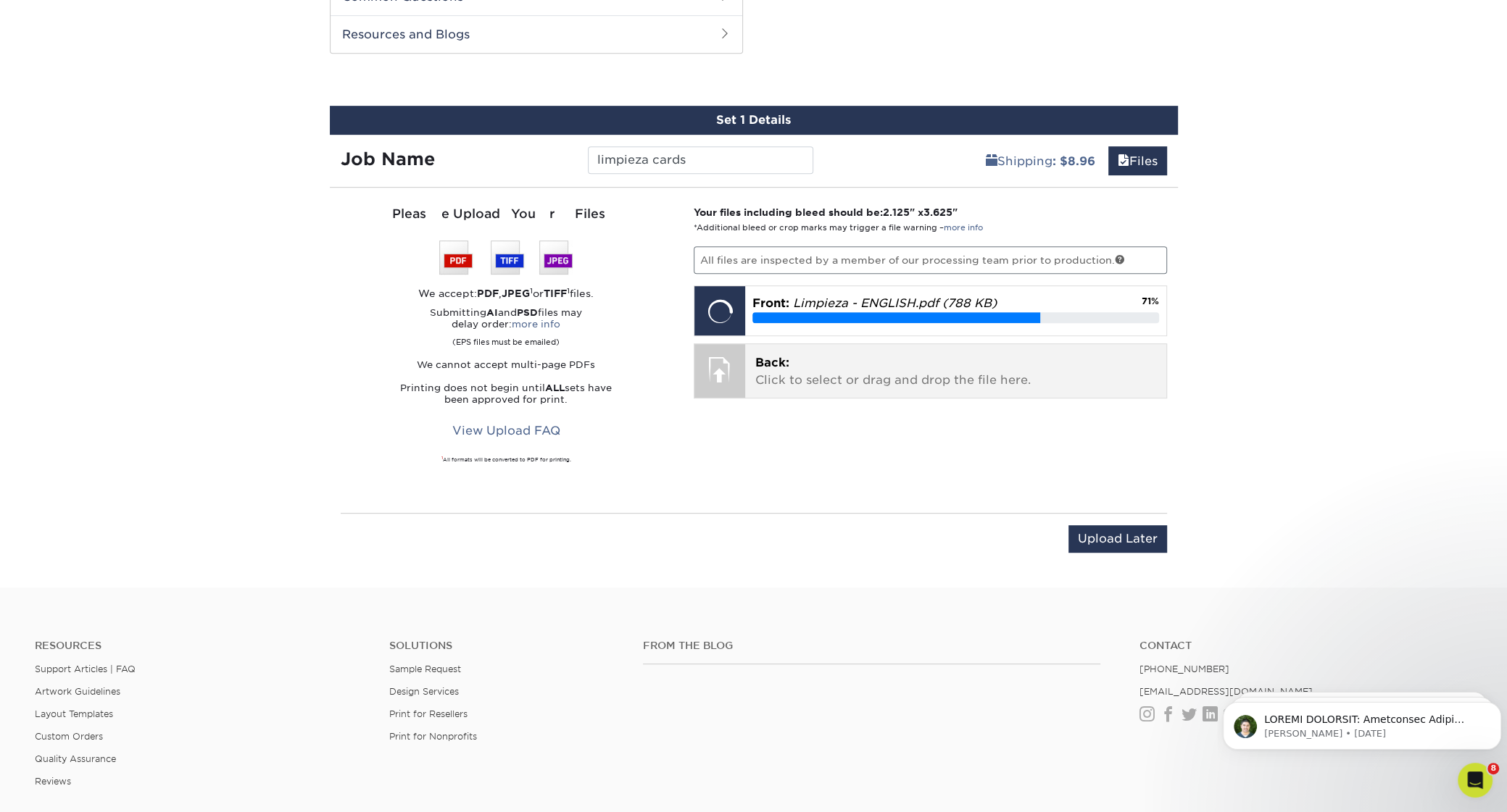
click at [782, 388] on p "Back: Click to select or drag and drop the file here." at bounding box center [956, 372] width 401 height 35
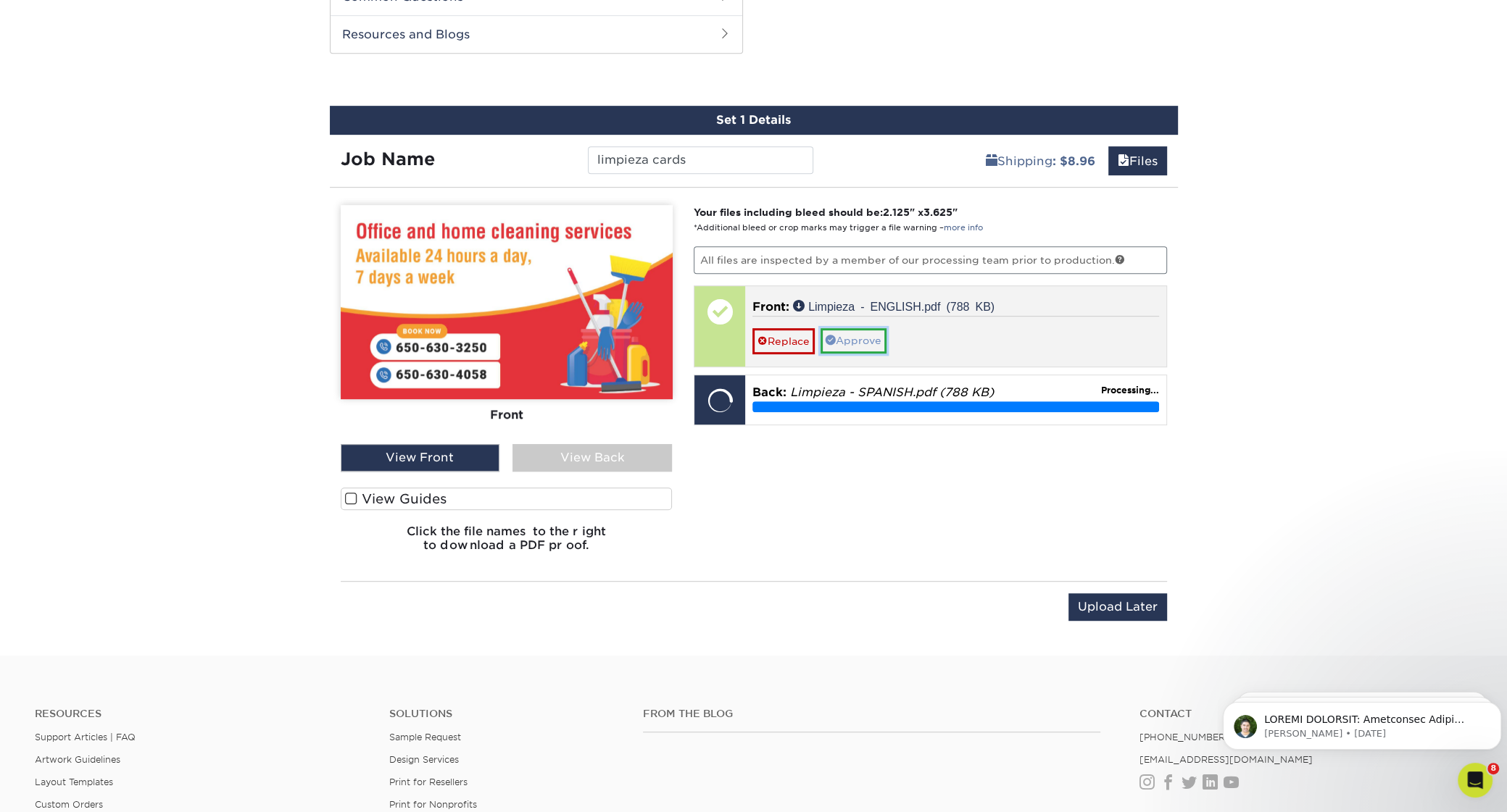
click at [878, 336] on link "Approve" at bounding box center [854, 340] width 66 height 25
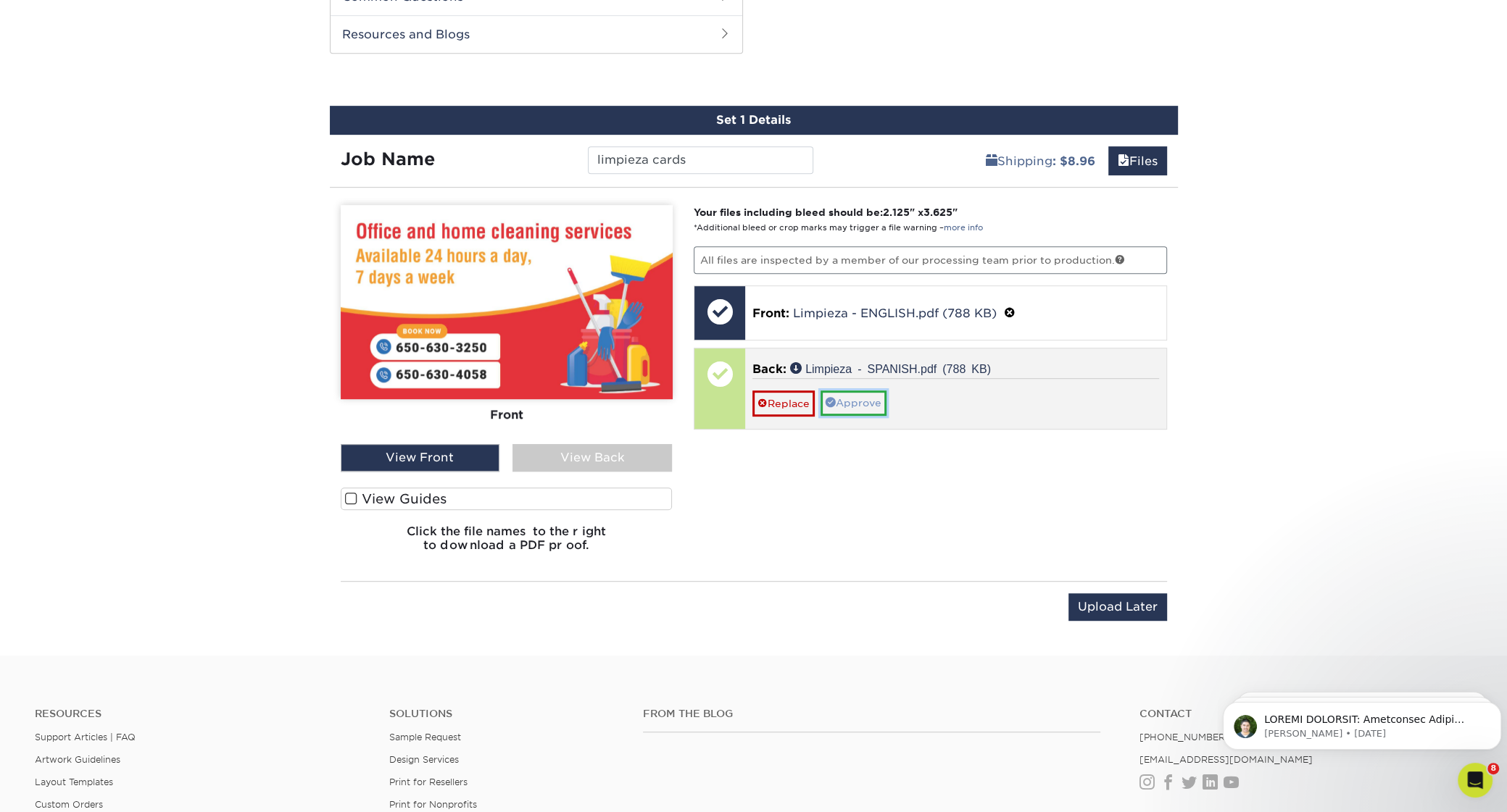
click at [855, 403] on link "Approve" at bounding box center [854, 402] width 66 height 25
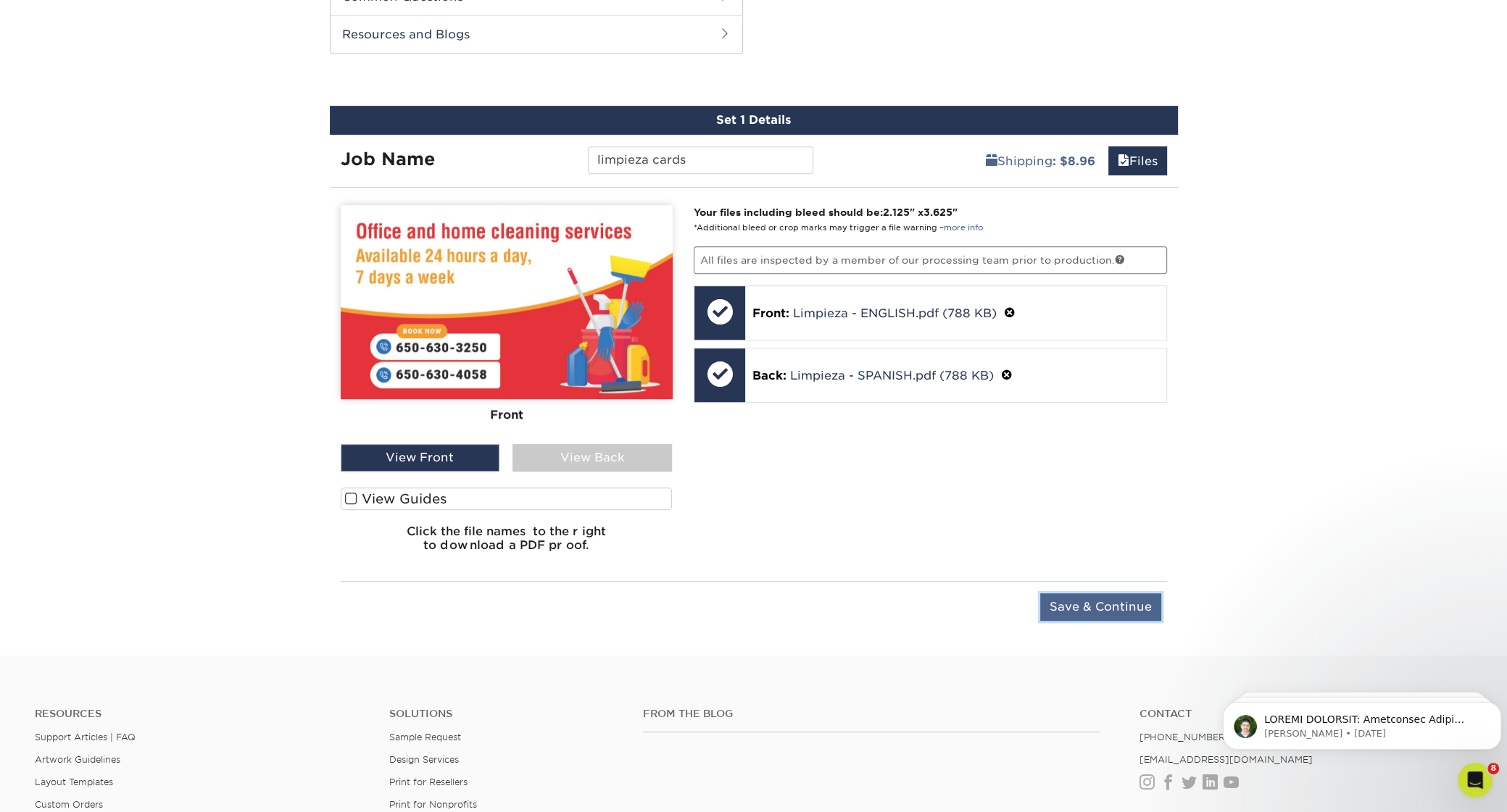
click at [1122, 612] on input "Save & Continue" at bounding box center [1101, 607] width 121 height 28
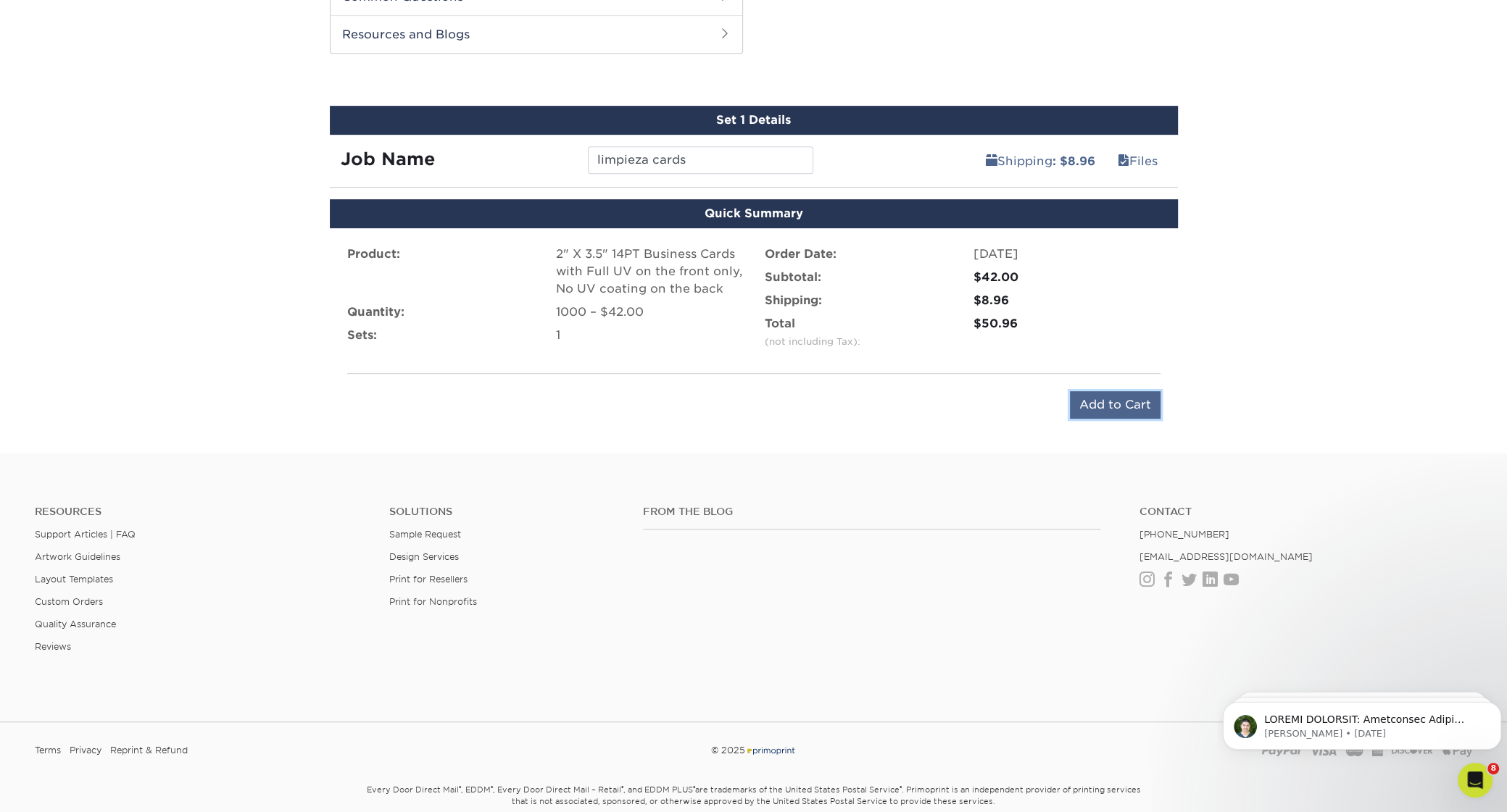
click at [1123, 400] on input "Add to Cart" at bounding box center [1115, 405] width 91 height 28
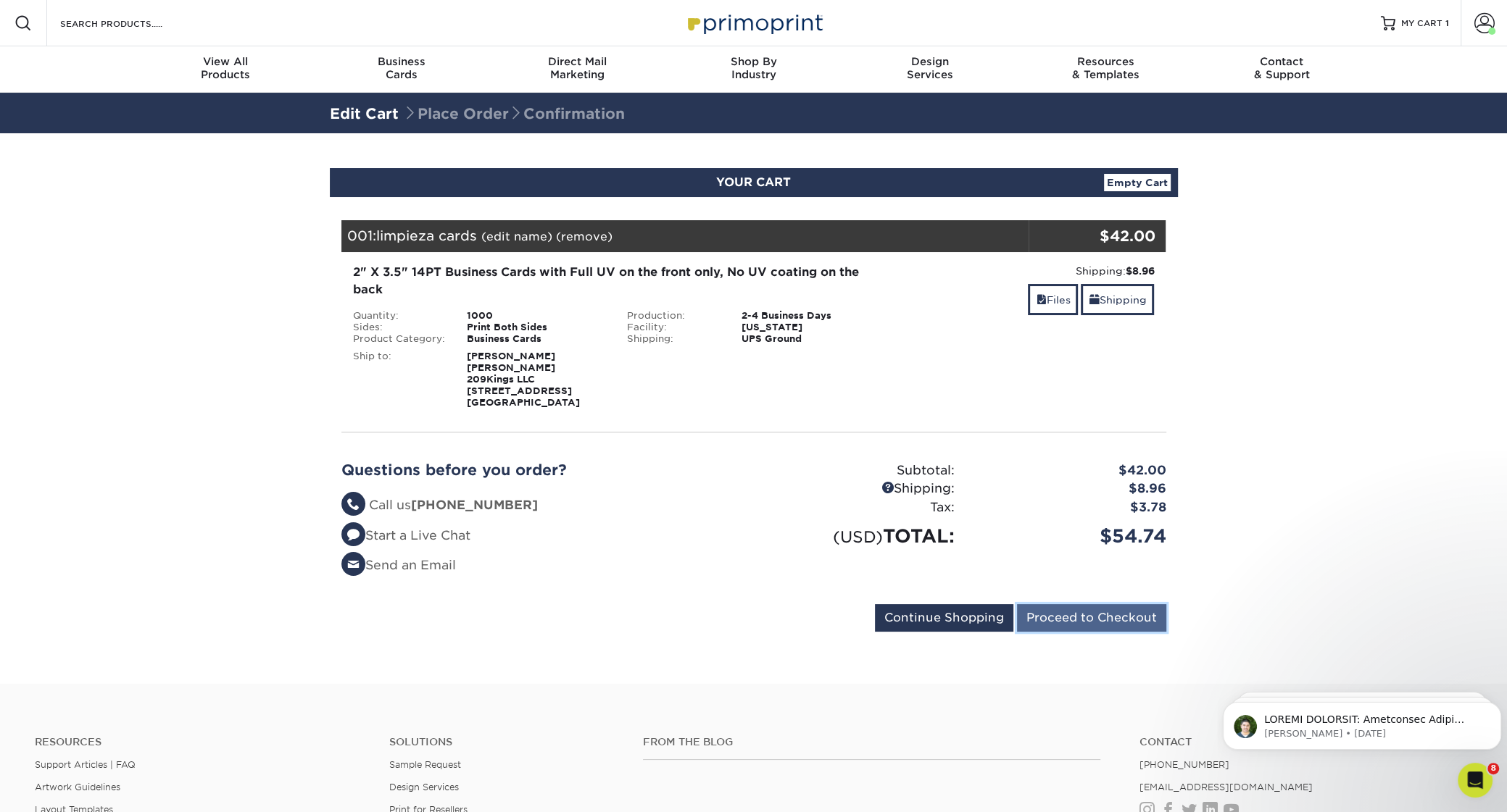
click at [1138, 613] on input "Proceed to Checkout" at bounding box center [1092, 618] width 149 height 28
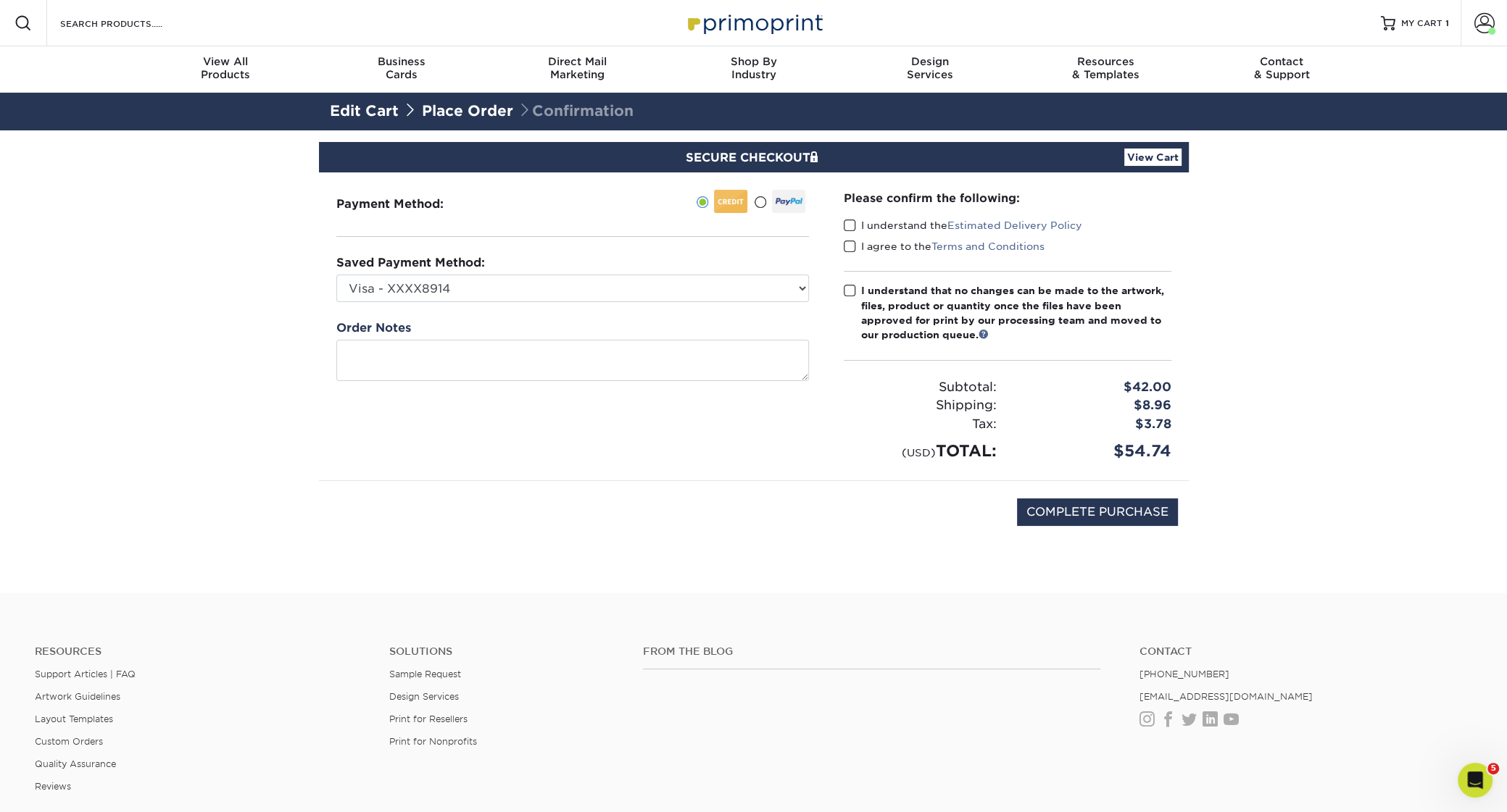
click at [856, 218] on label "I understand the Estimated Delivery Policy" at bounding box center [963, 225] width 239 height 15
click at [0, 0] on input "I understand the Estimated Delivery Policy" at bounding box center [0, 0] width 0 height 0
drag, startPoint x: 852, startPoint y: 239, endPoint x: 849, endPoint y: 249, distance: 10.4
click at [852, 240] on span at bounding box center [849, 246] width 12 height 14
click at [0, 0] on input "I agree to the Terms and Conditions" at bounding box center [0, 0] width 0 height 0
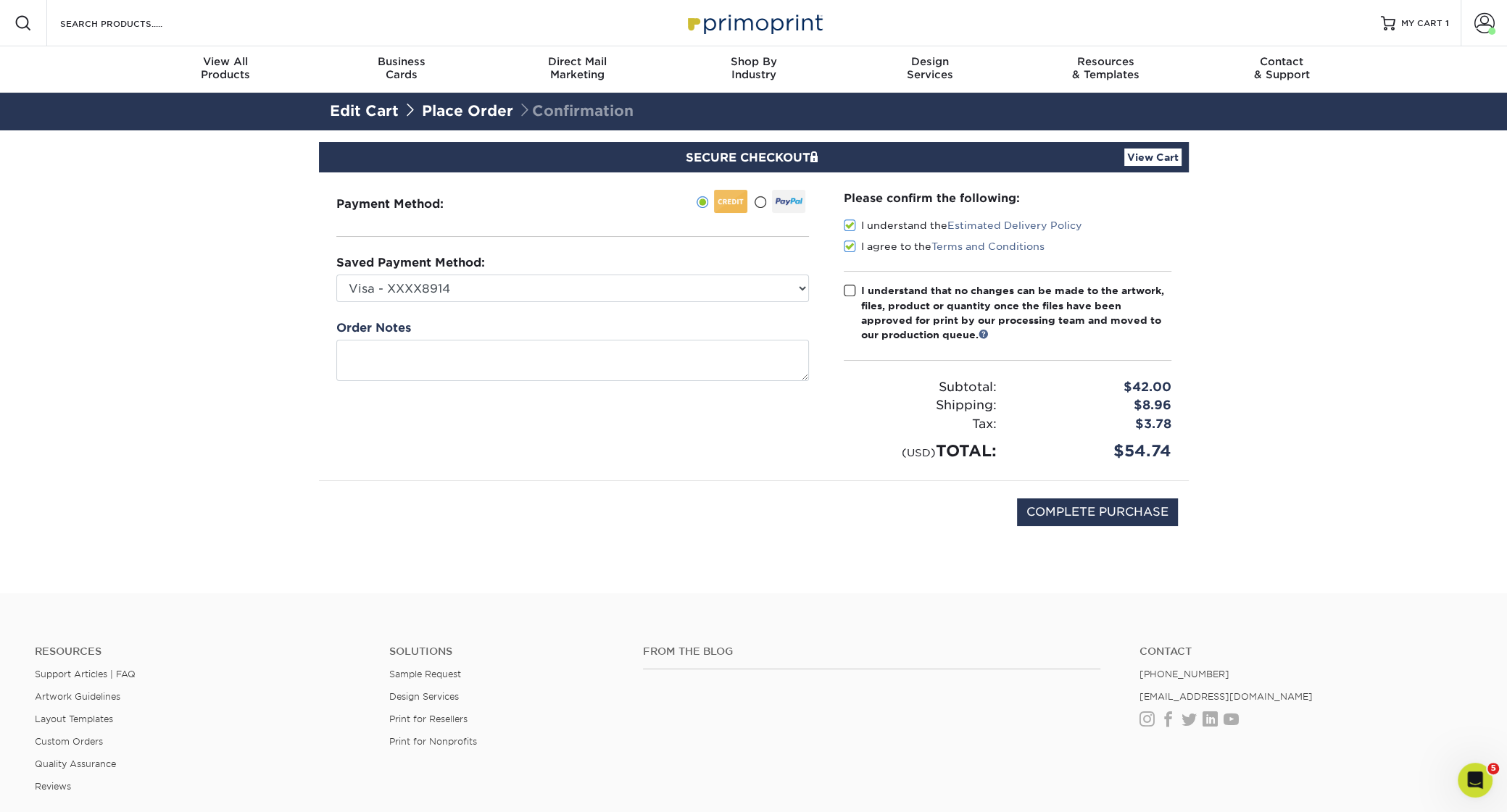
click at [854, 286] on span at bounding box center [849, 290] width 12 height 14
click at [0, 0] on input "I understand that no changes can be made to the artwork, files, product or quan…" at bounding box center [0, 0] width 0 height 0
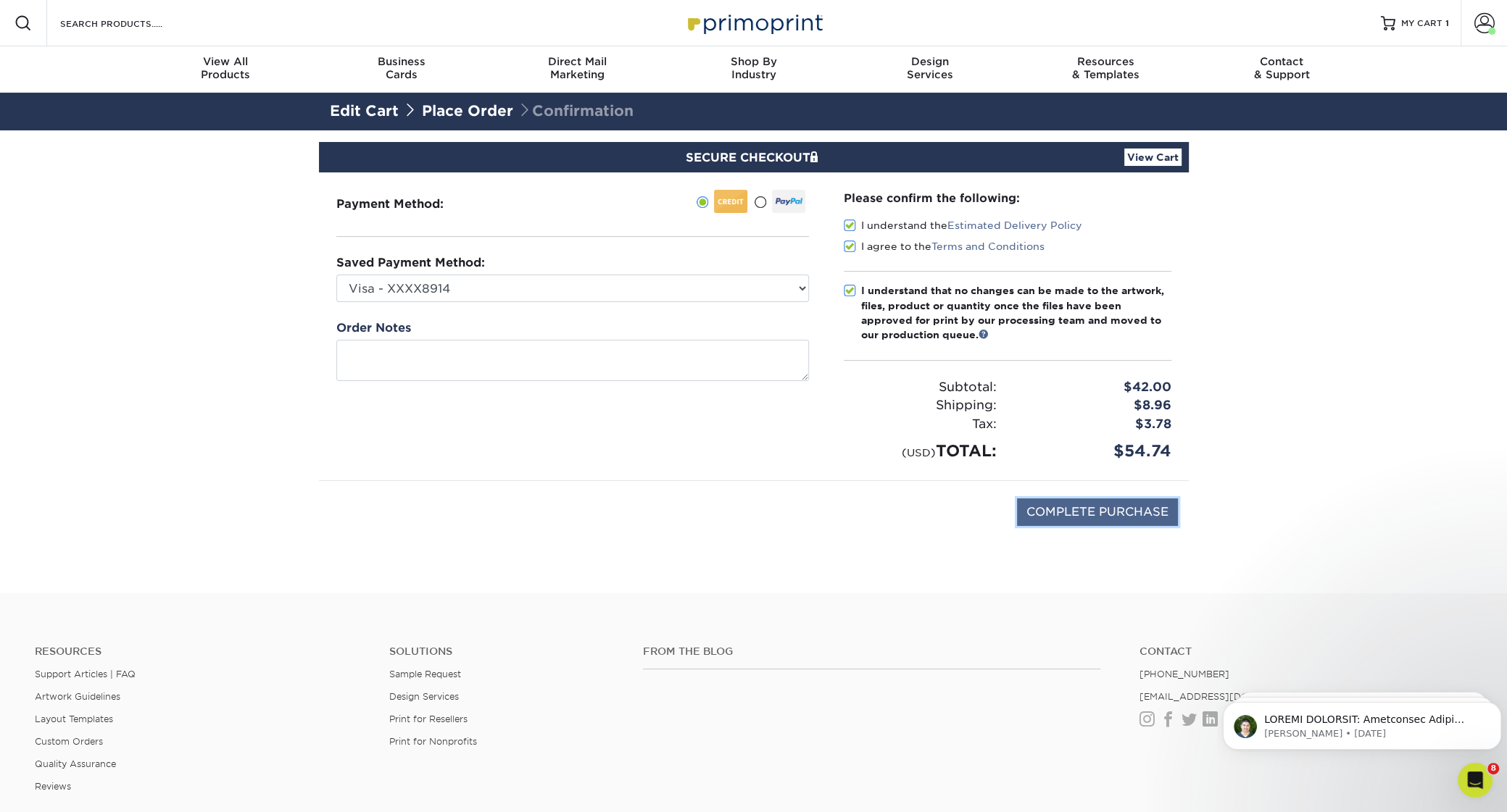
click at [1151, 514] on input "COMPLETE PURCHASE" at bounding box center [1097, 513] width 161 height 28
type input "PROCESSING, PLEASE WAIT..."
